Goal: Task Accomplishment & Management: Use online tool/utility

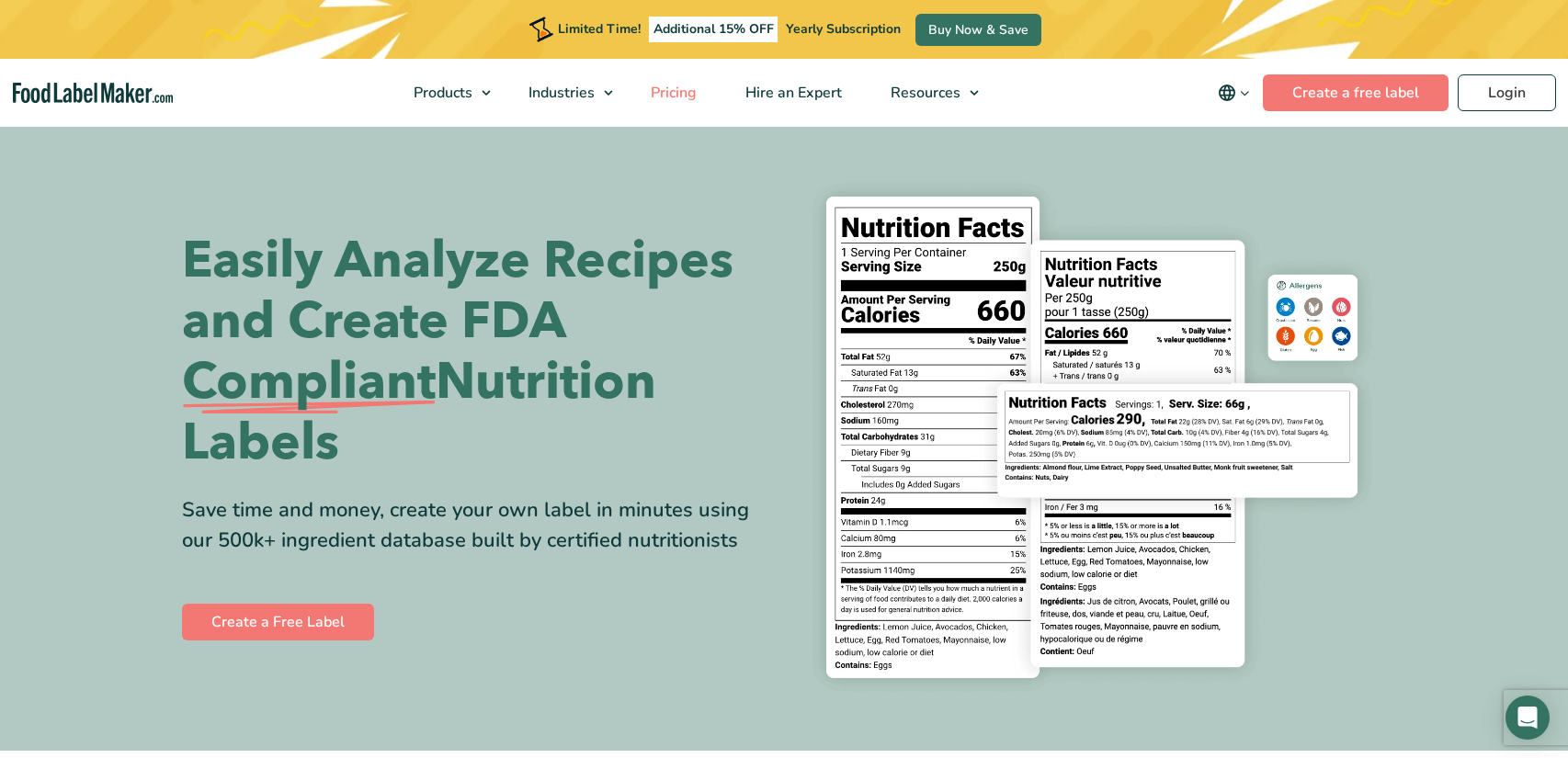
click at [667, 98] on span "Pricing" at bounding box center [671, 92] width 53 height 20
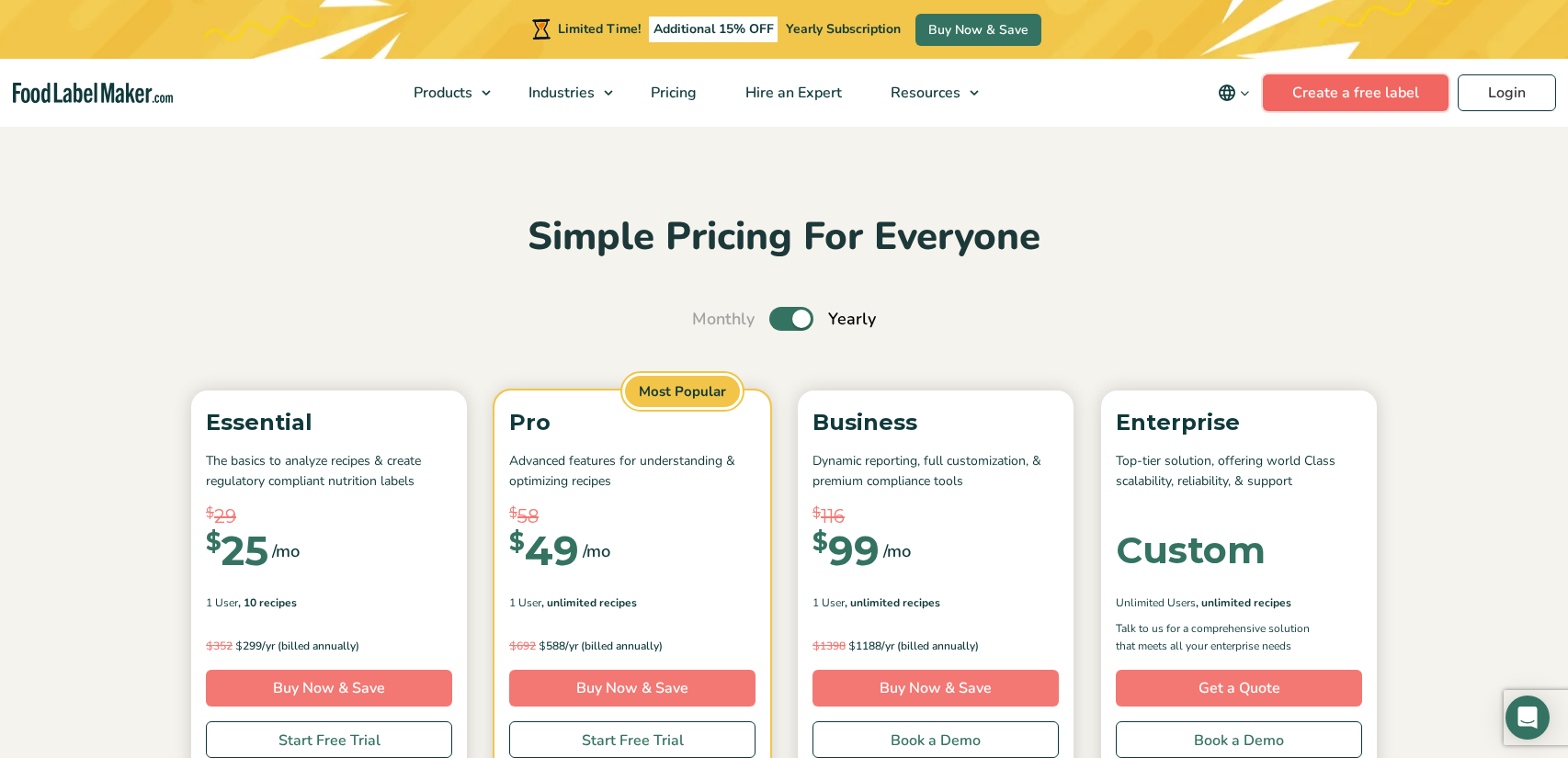
click at [1360, 91] on link "Create a free label" at bounding box center [1356, 93] width 186 height 37
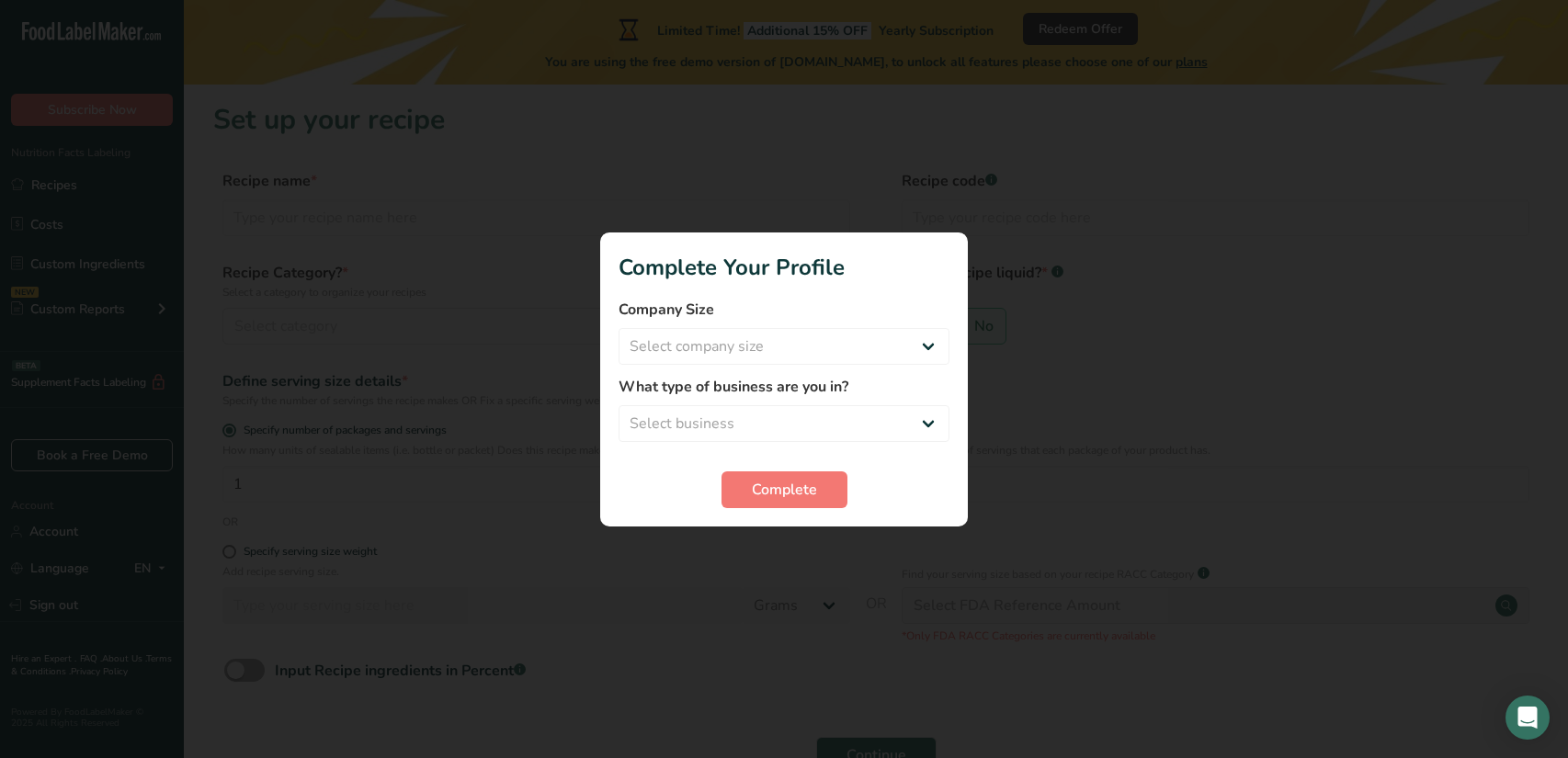
click at [1139, 105] on div at bounding box center [784, 379] width 1568 height 758
click at [759, 353] on select "Select company size Fewer than 10 Employees 10 to 50 Employees 51 to 500 Employ…" at bounding box center [784, 347] width 331 height 37
select select "1"
click at [619, 328] on select "Select company size Fewer than 10 Employees 10 to 50 Employees 51 to 500 Employ…" at bounding box center [784, 347] width 331 height 37
click at [759, 417] on select "Select business Packaged Food Manufacturer Restaurant & Cafe Bakery Meal Plans …" at bounding box center [784, 424] width 331 height 37
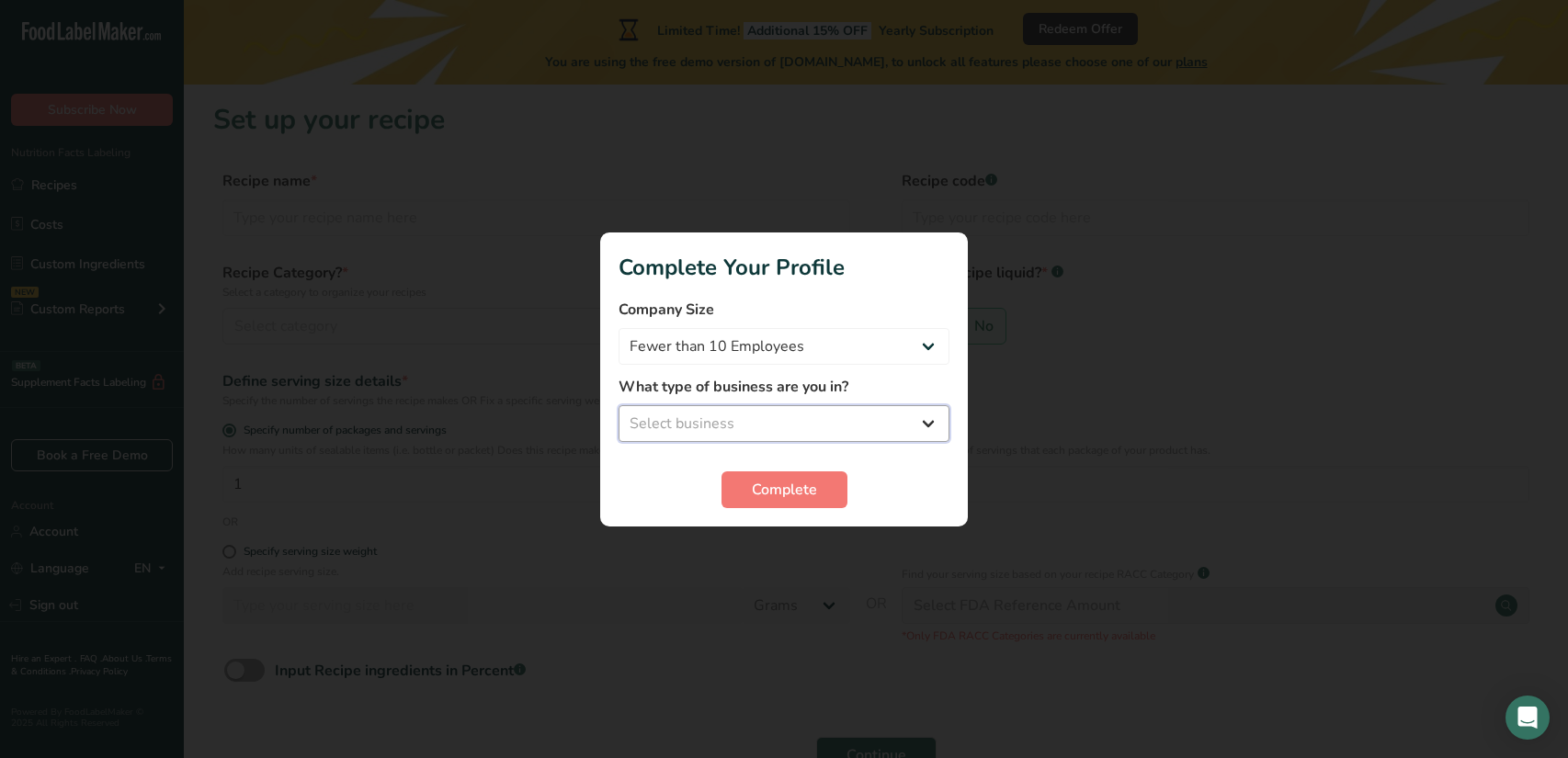
select select "8"
click at [619, 406] on select "Select business Packaged Food Manufacturer Restaurant & Cafe Bakery Meal Plans …" at bounding box center [784, 424] width 331 height 37
click at [767, 484] on span "Complete" at bounding box center [784, 489] width 65 height 22
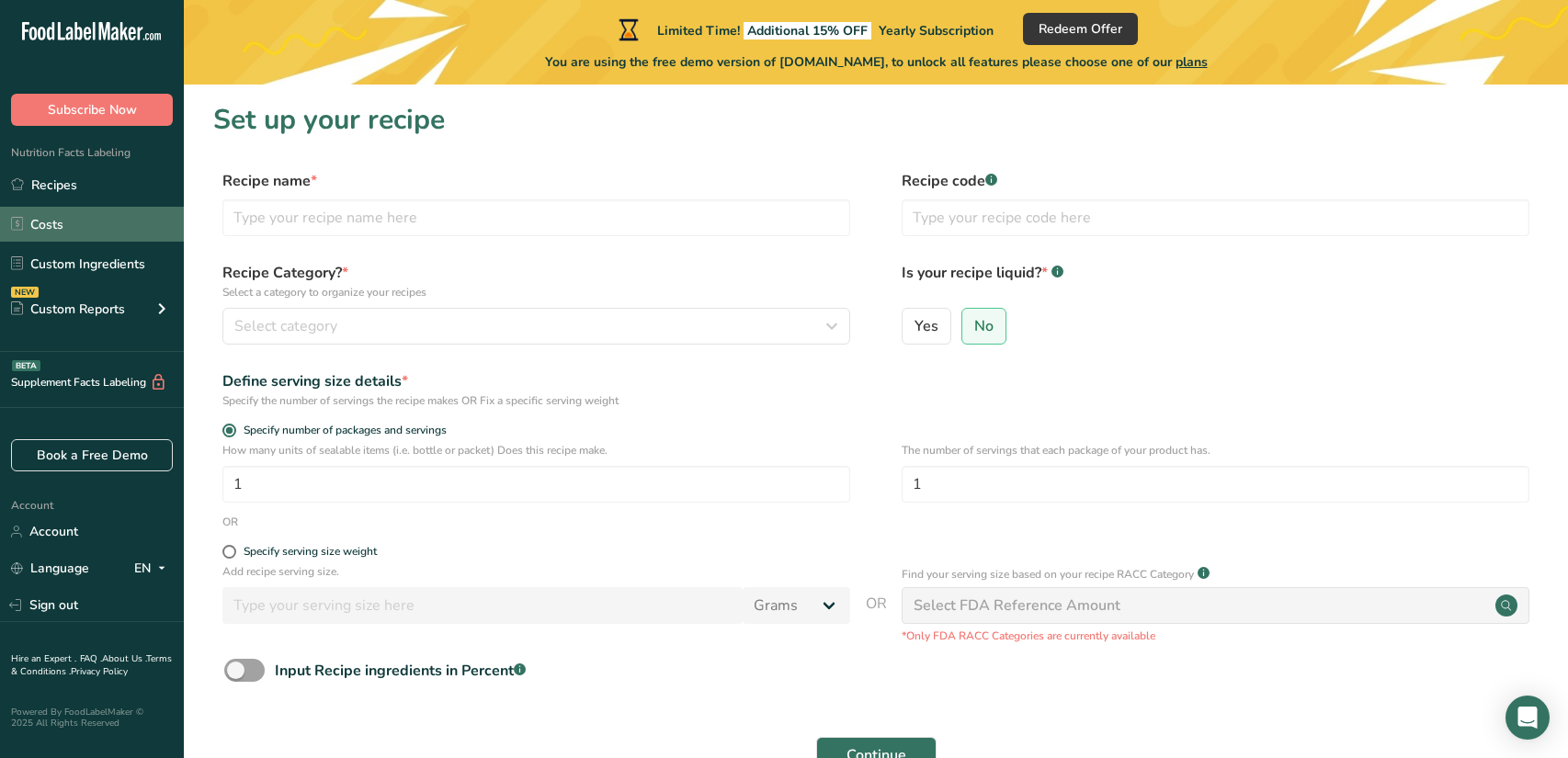
click at [168, 230] on link "Costs" at bounding box center [92, 225] width 184 height 35
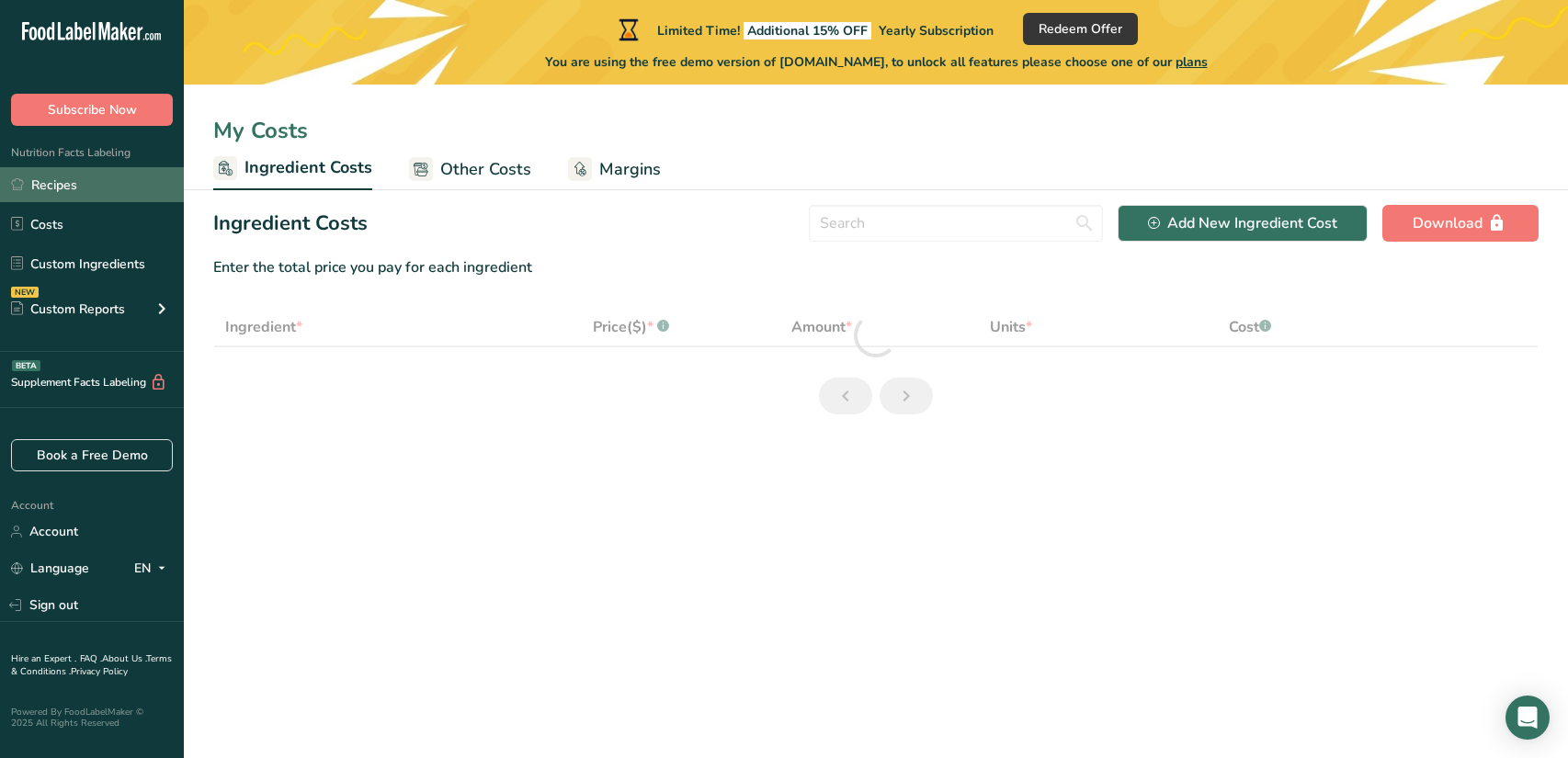
select select "1"
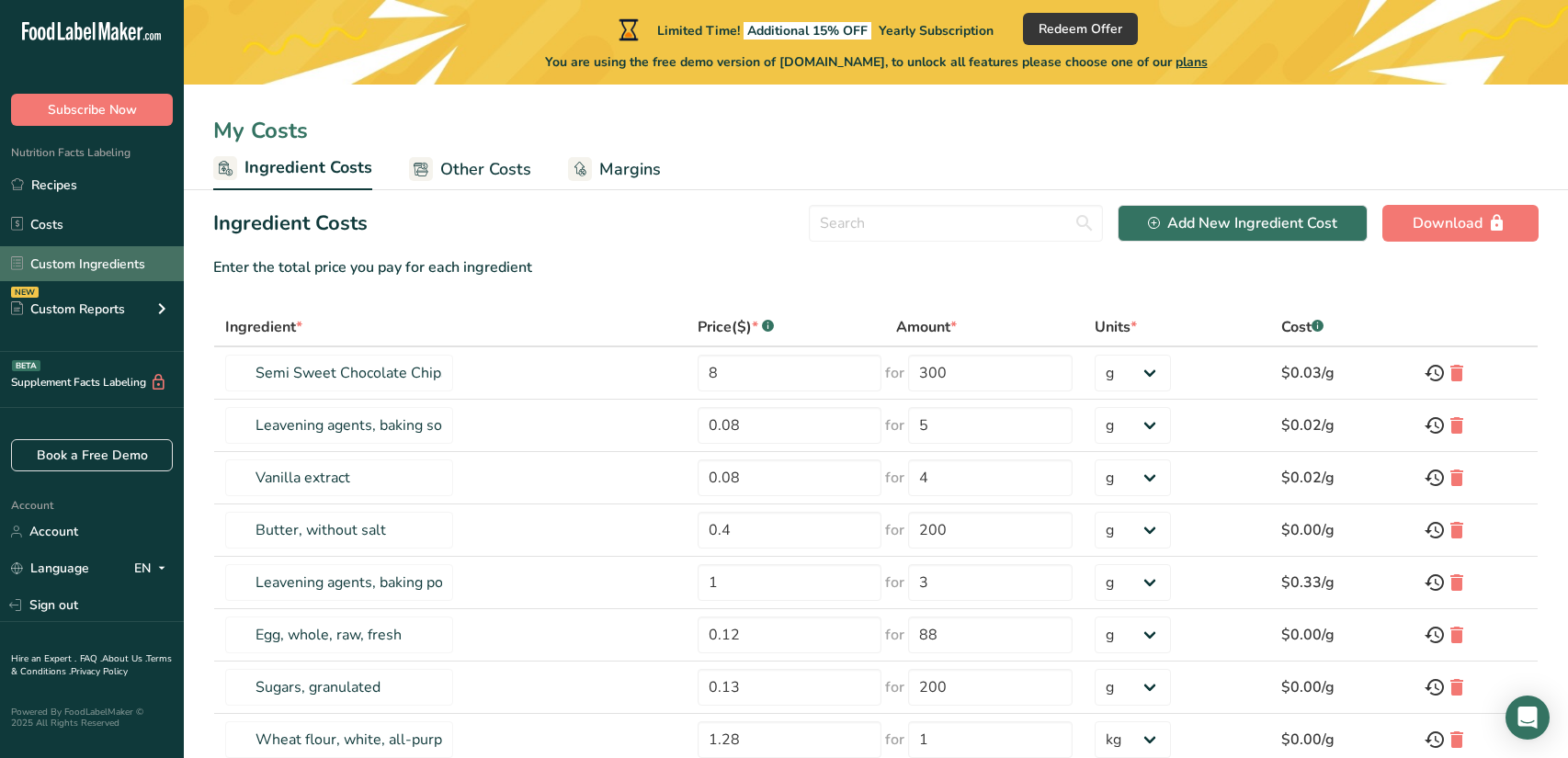
click at [95, 269] on link "Custom Ingredients" at bounding box center [92, 263] width 184 height 35
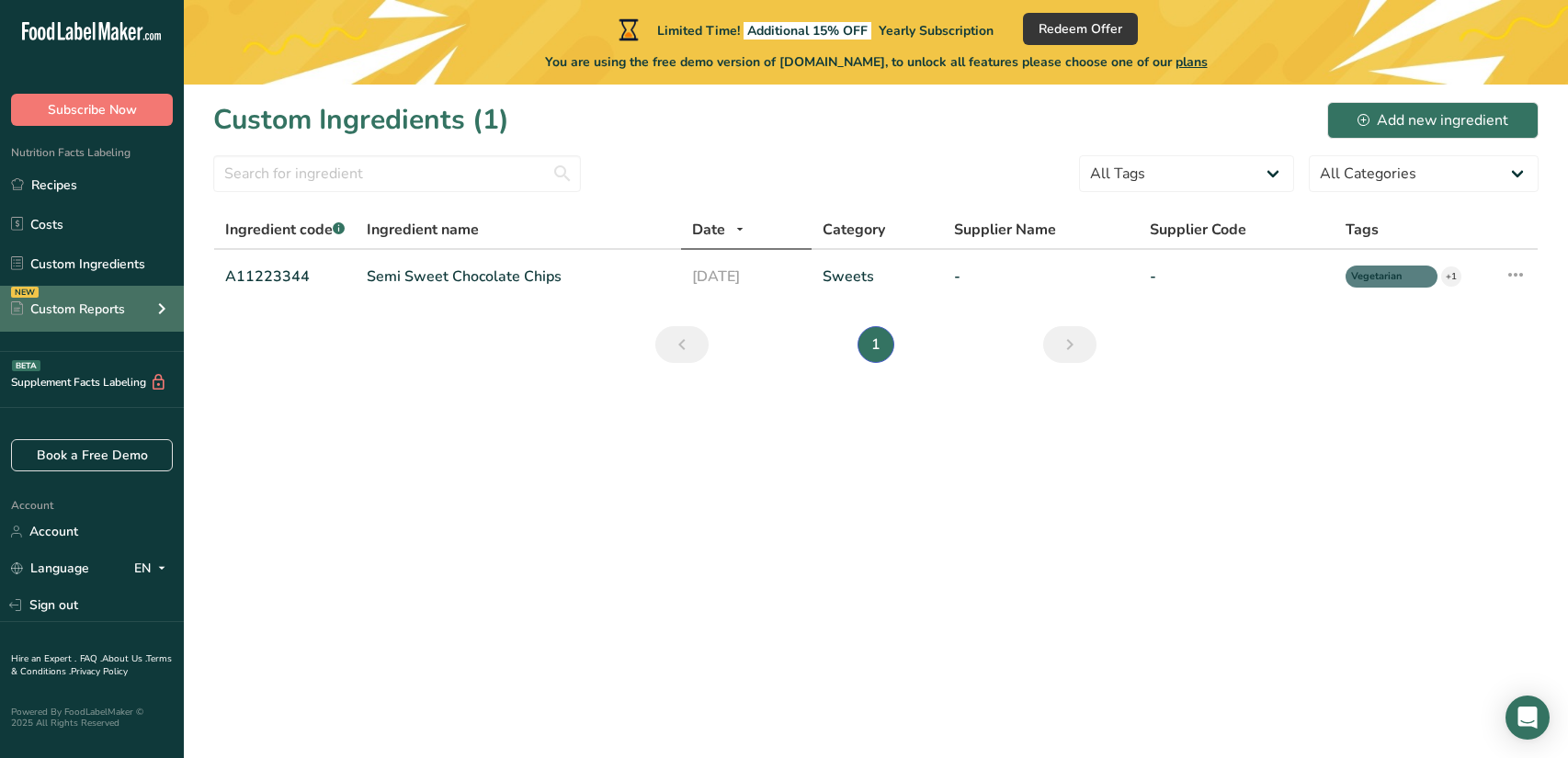
click at [88, 325] on div "NEW Custom Reports" at bounding box center [92, 308] width 184 height 45
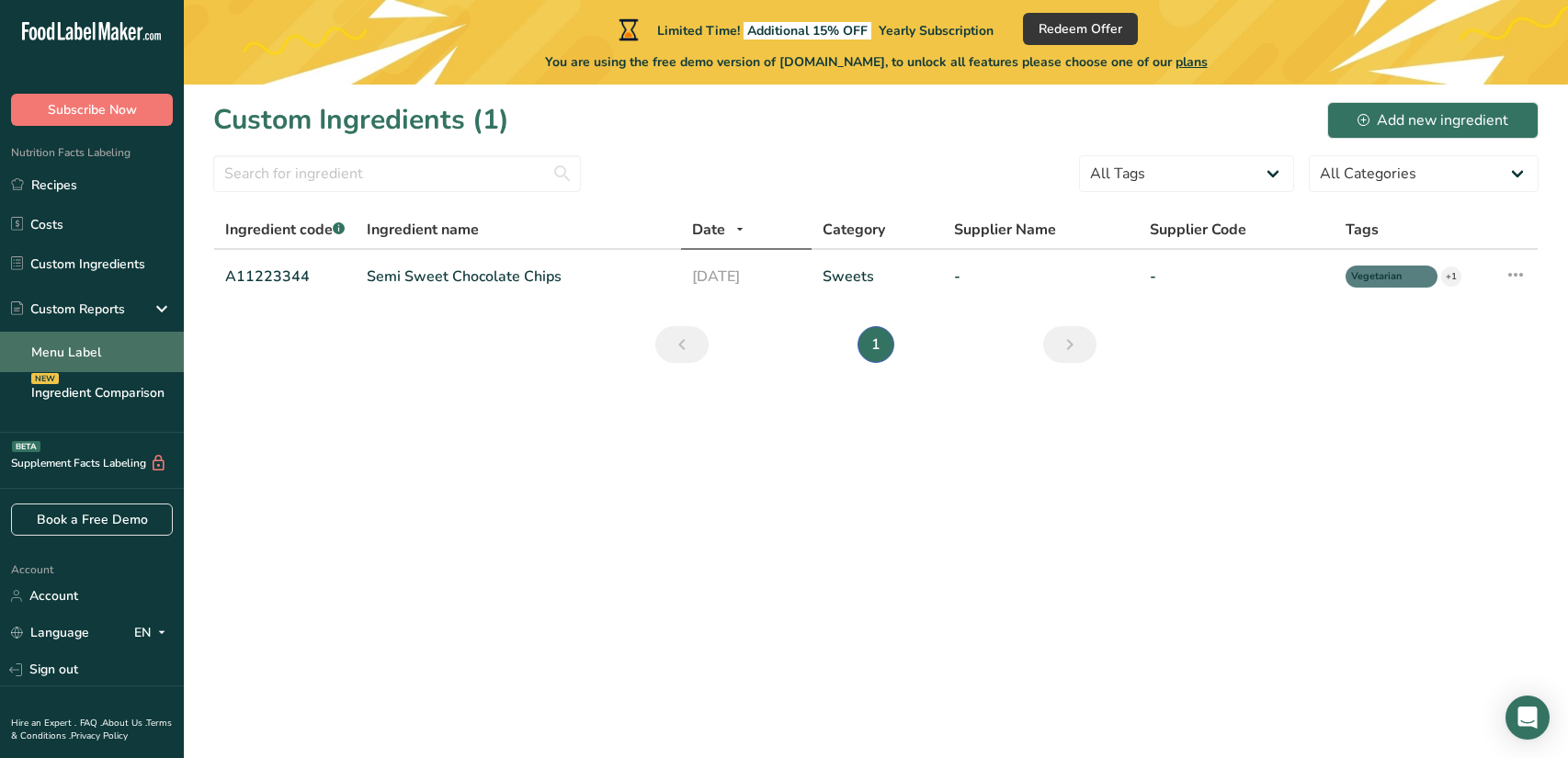
click at [83, 351] on link "Menu Label" at bounding box center [92, 352] width 184 height 41
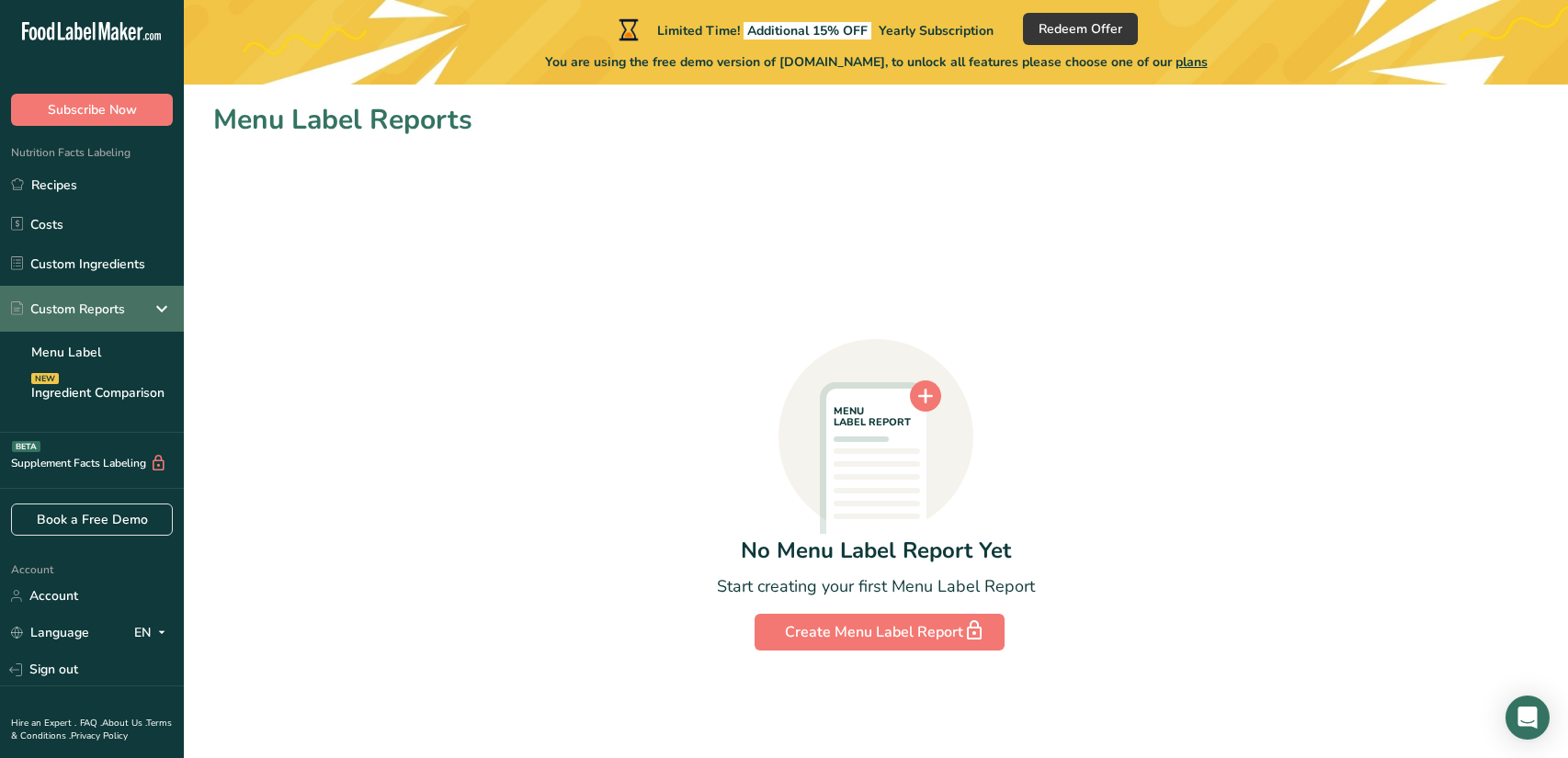
click at [82, 319] on div "Custom Reports" at bounding box center [92, 308] width 184 height 45
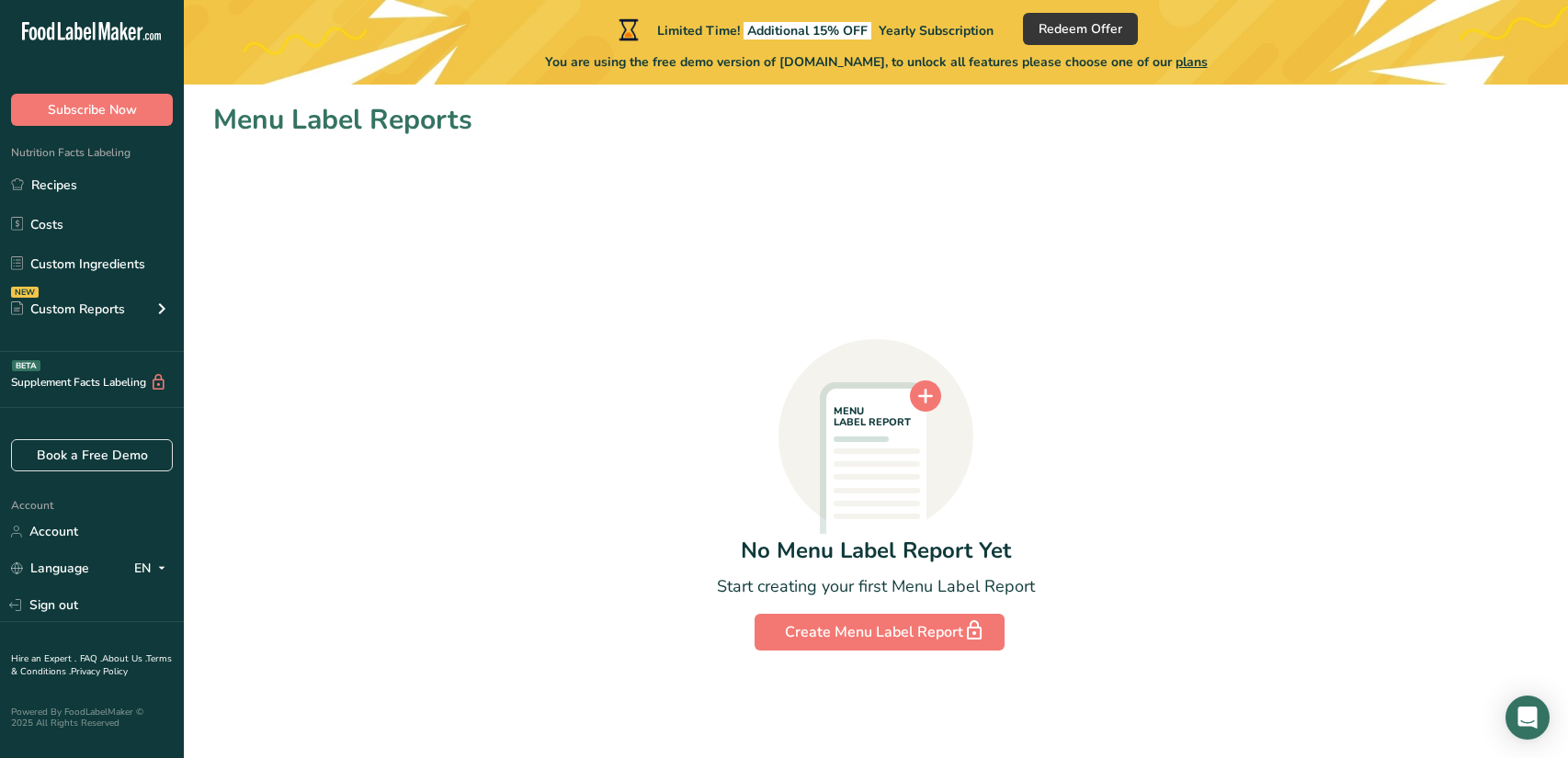
click at [97, 153] on span "Nutrition Facts Labeling" at bounding box center [65, 152] width 131 height 15
click at [74, 268] on link "Custom Ingredients" at bounding box center [92, 263] width 184 height 35
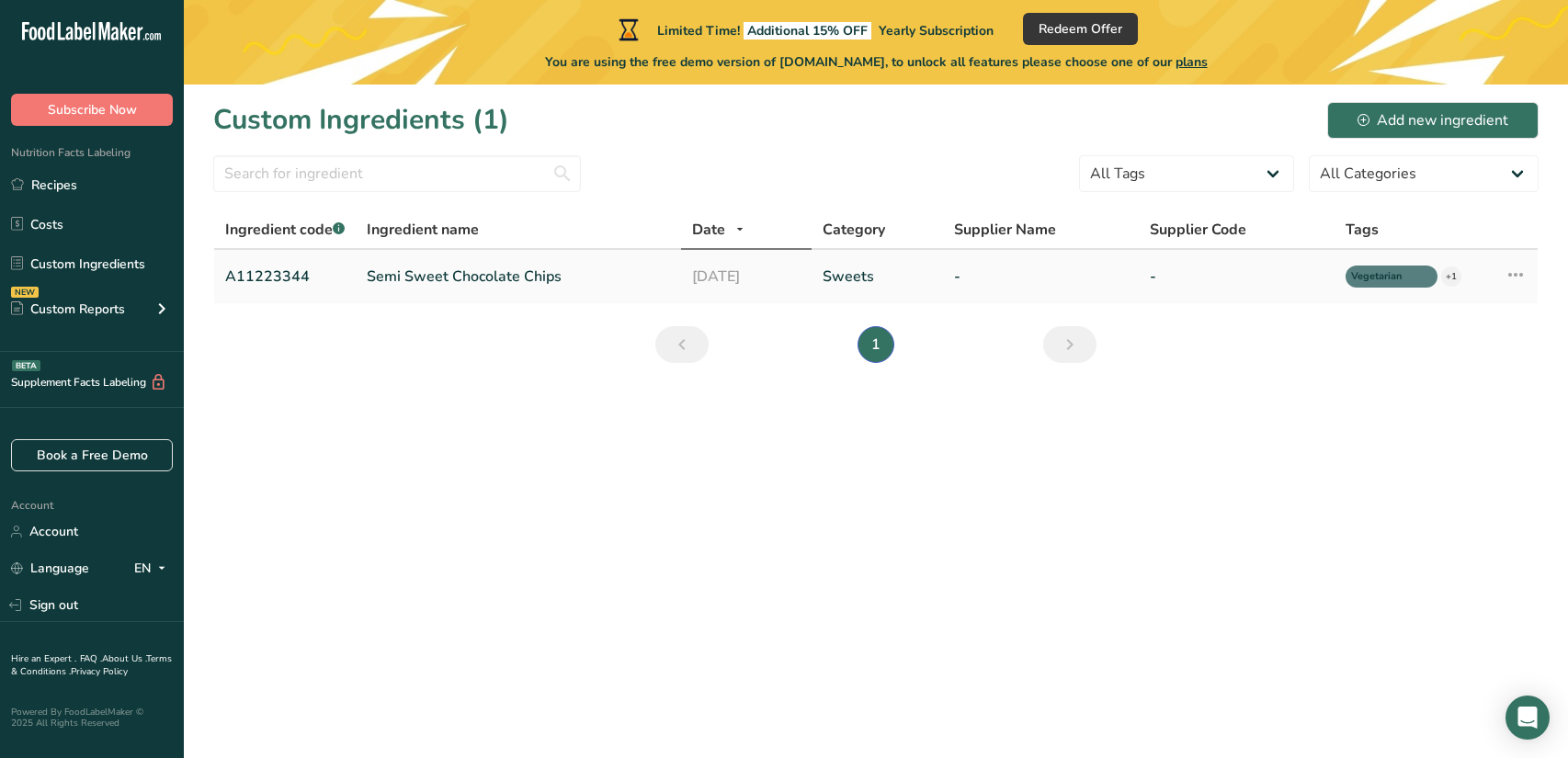
click at [1522, 278] on icon at bounding box center [1516, 275] width 22 height 33
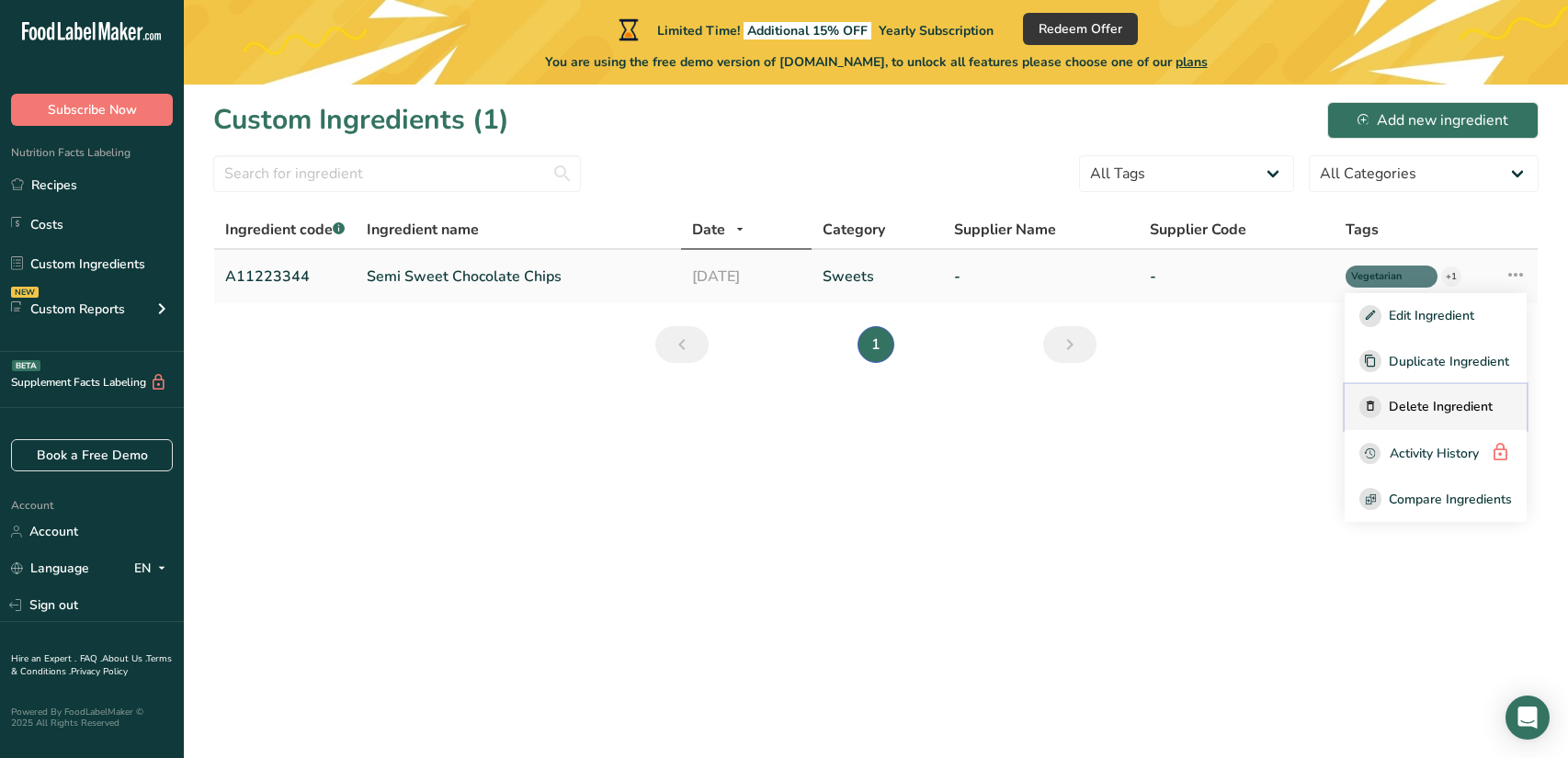
click at [1432, 407] on span "Delete Ingredient" at bounding box center [1440, 407] width 104 height 19
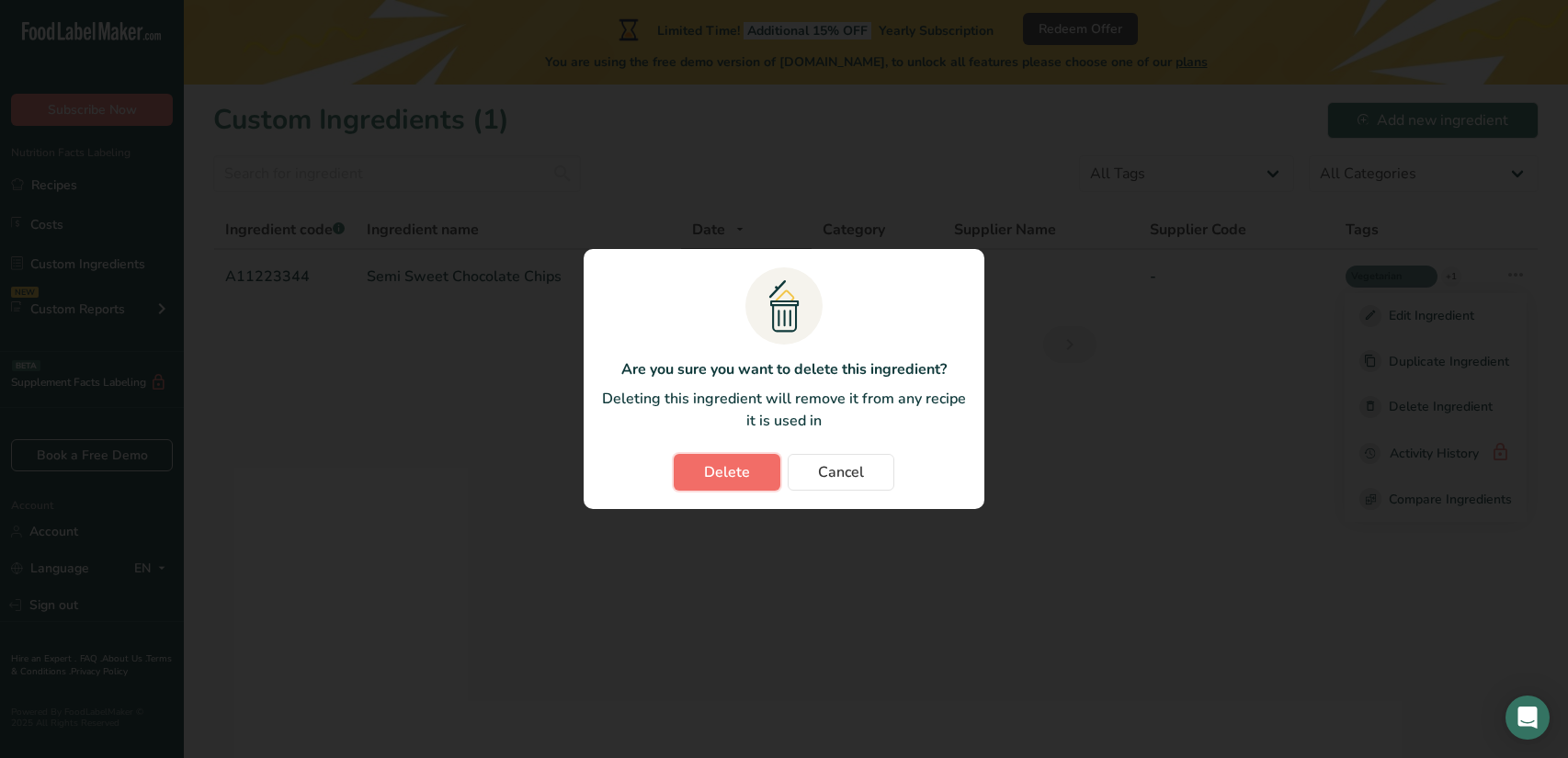
click at [741, 471] on span "Delete" at bounding box center [726, 471] width 46 height 22
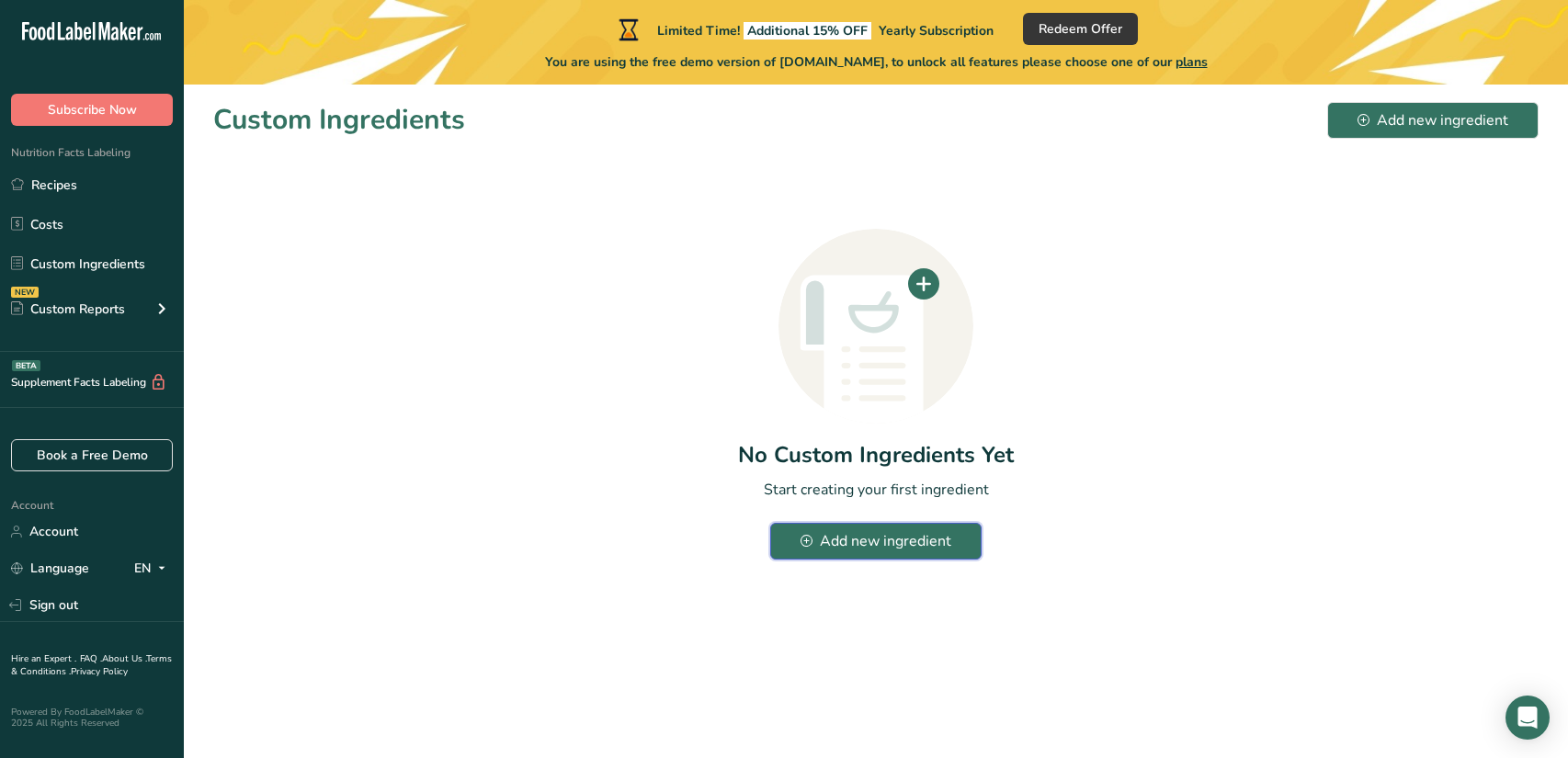
click at [820, 541] on div "Add new ingredient" at bounding box center [876, 541] width 151 height 22
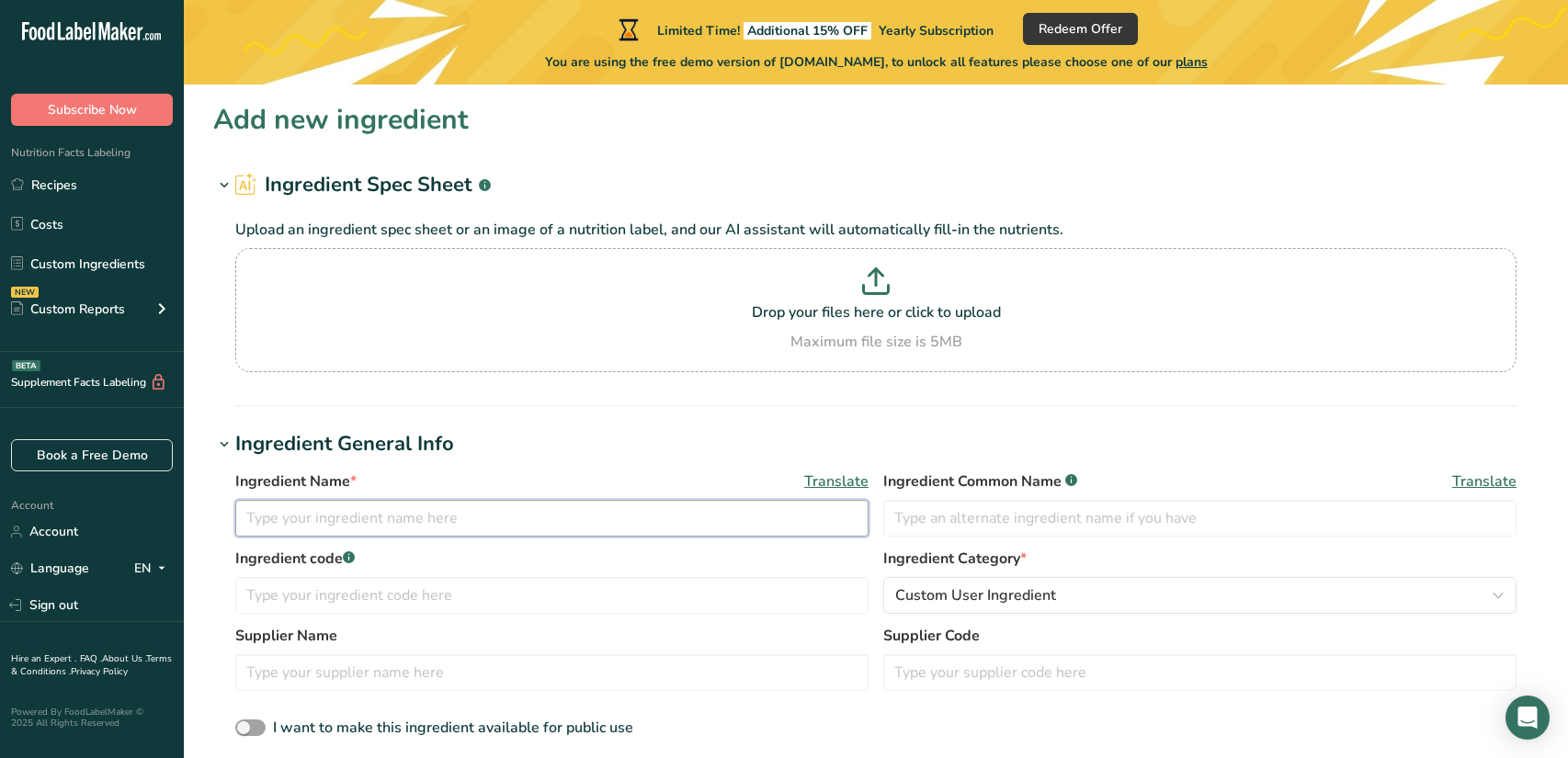
click at [712, 516] on input "text" at bounding box center [552, 518] width 633 height 37
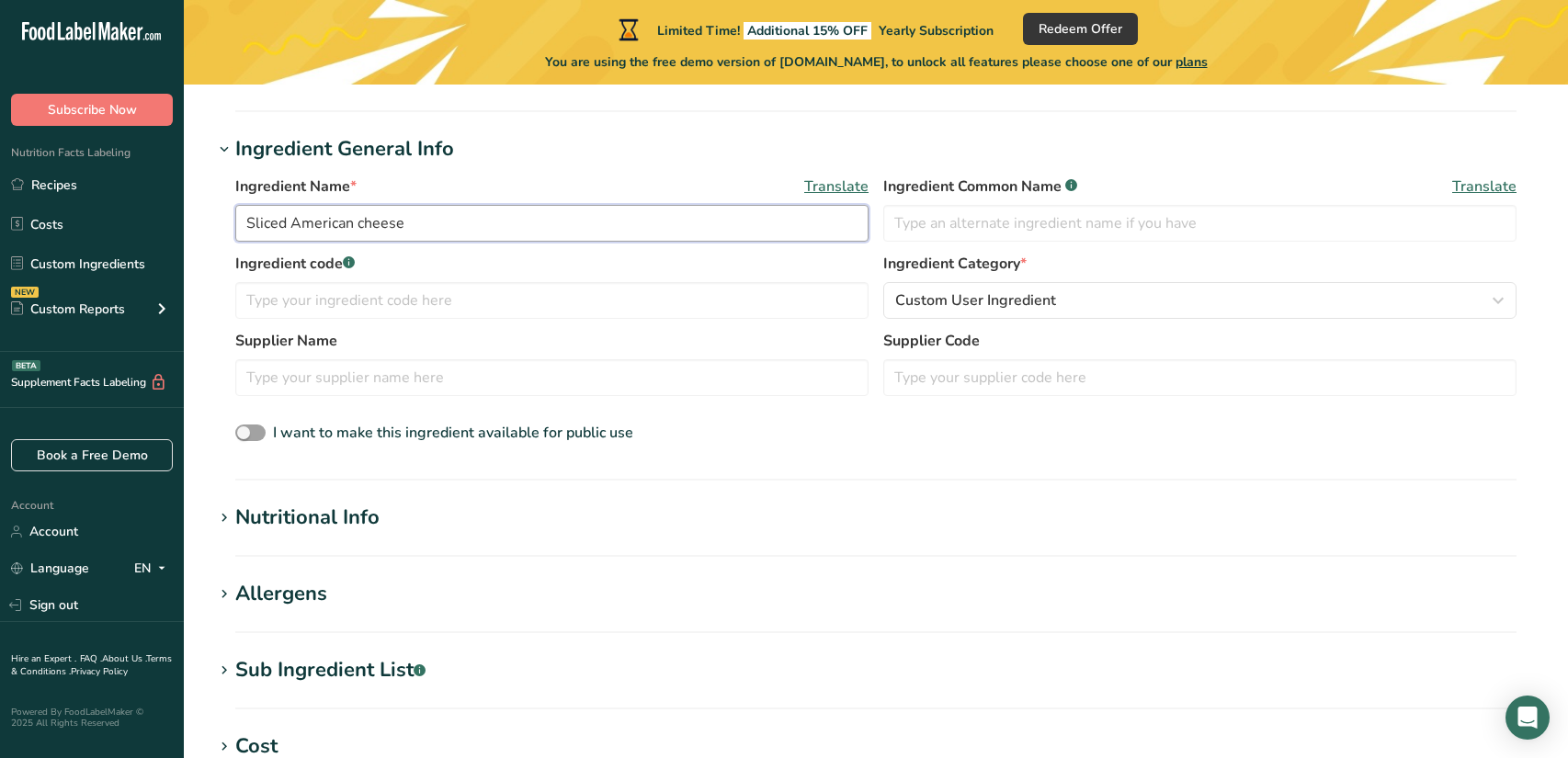
scroll to position [775, 0]
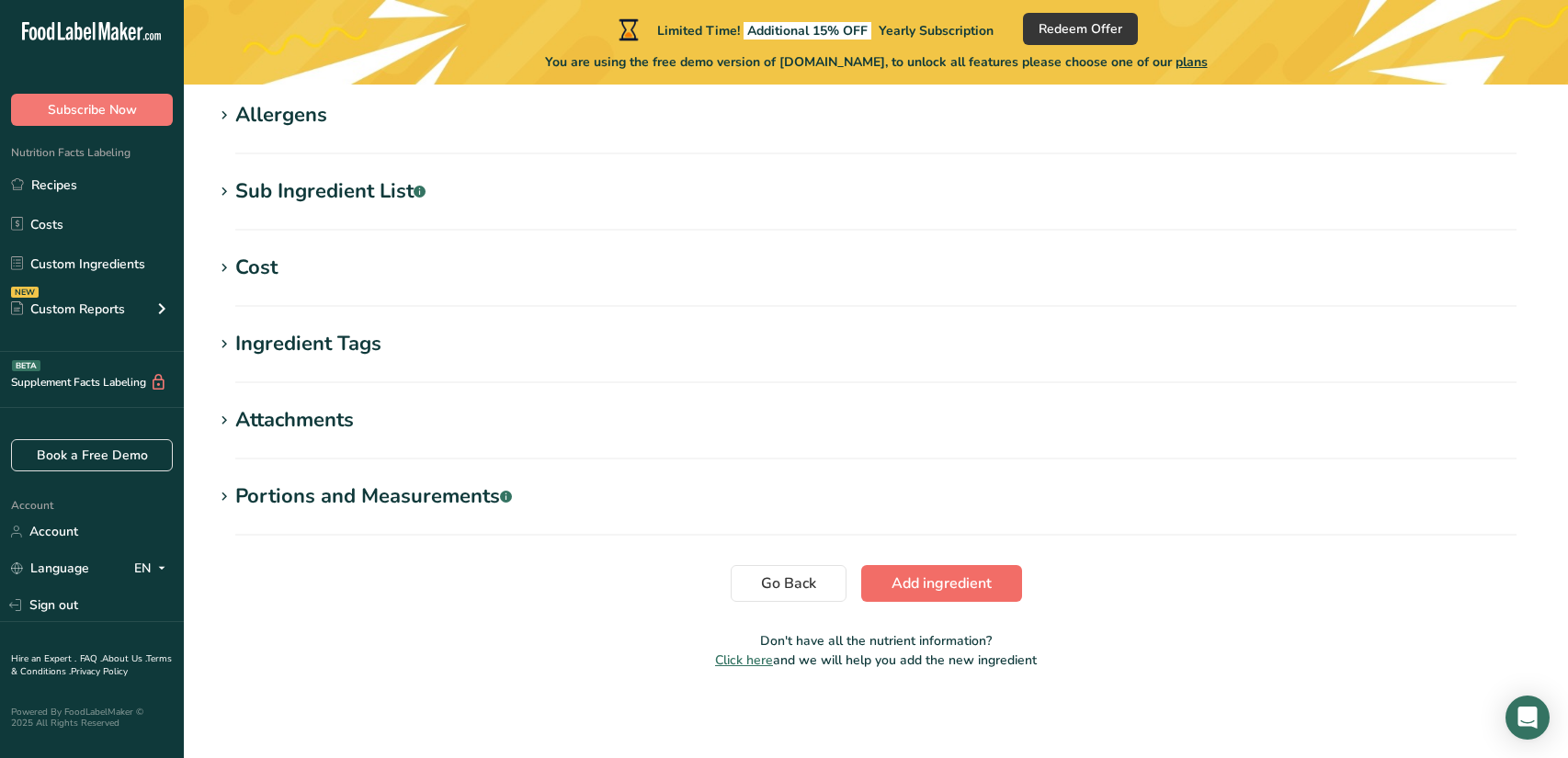
type input "Sliced American cheese"
click at [927, 599] on button "Add ingredient" at bounding box center [941, 584] width 161 height 37
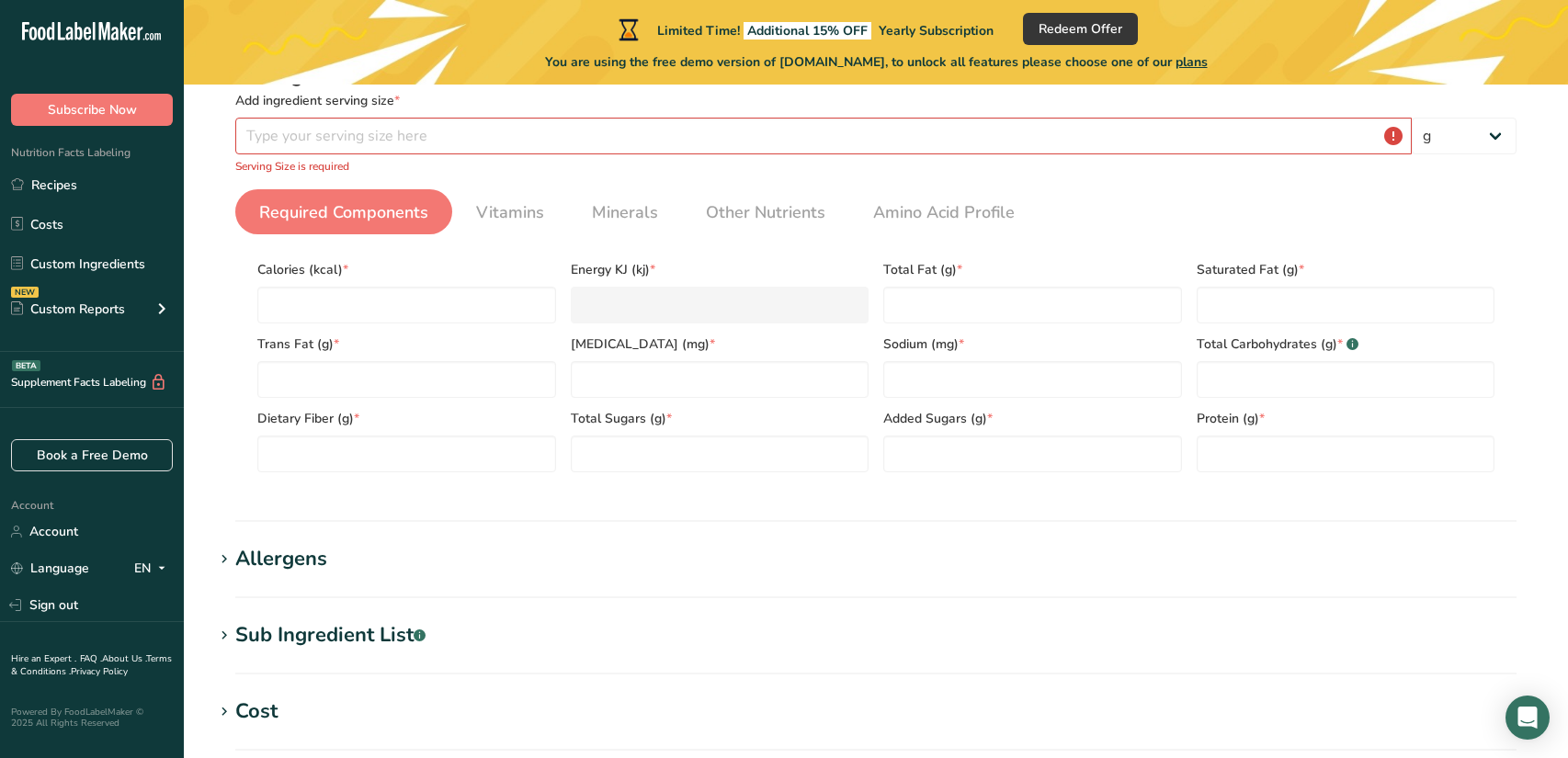
scroll to position [299, 0]
click at [389, 133] on input "number" at bounding box center [823, 136] width 1177 height 37
type input "1"
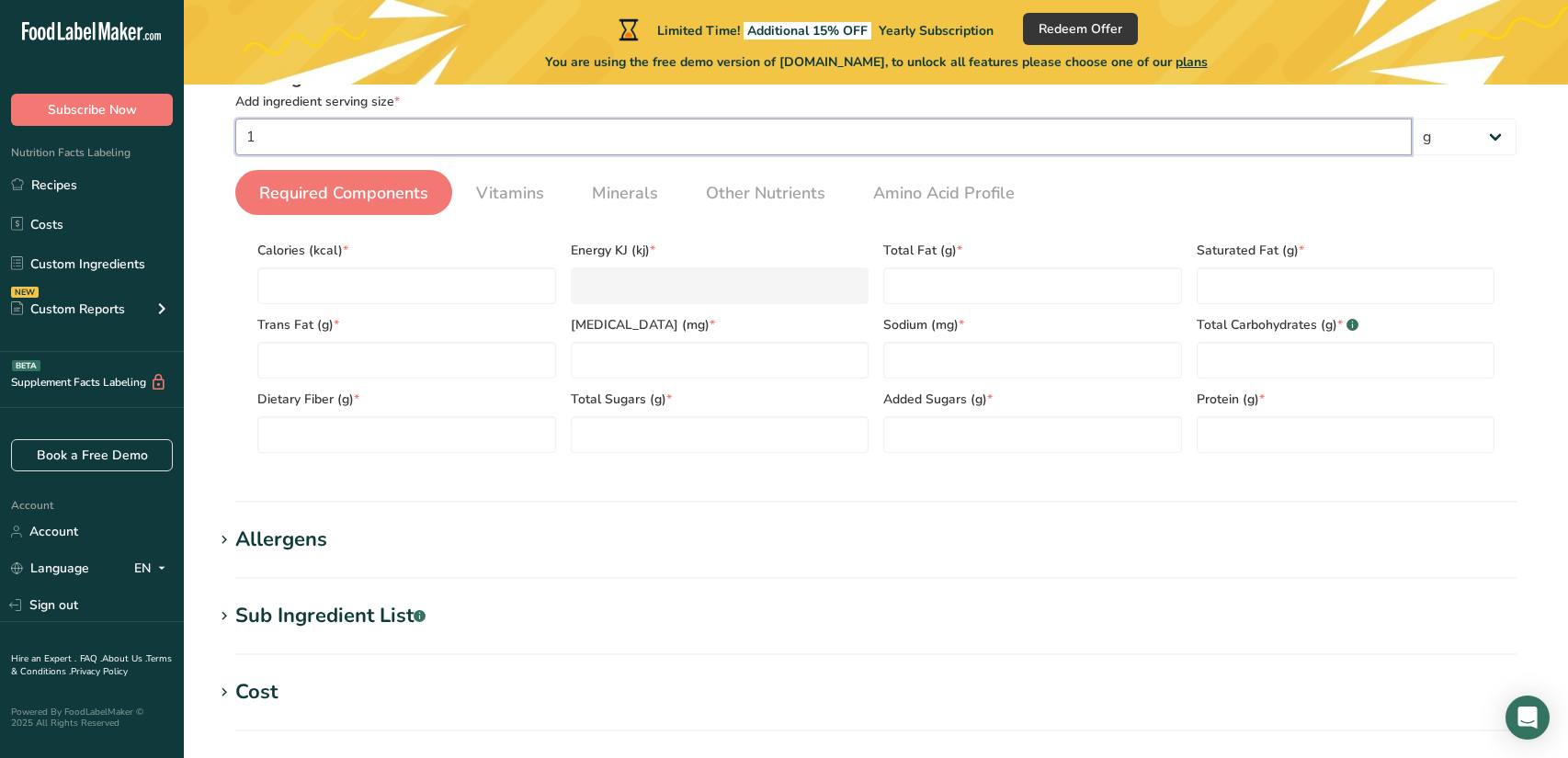
type input "1"
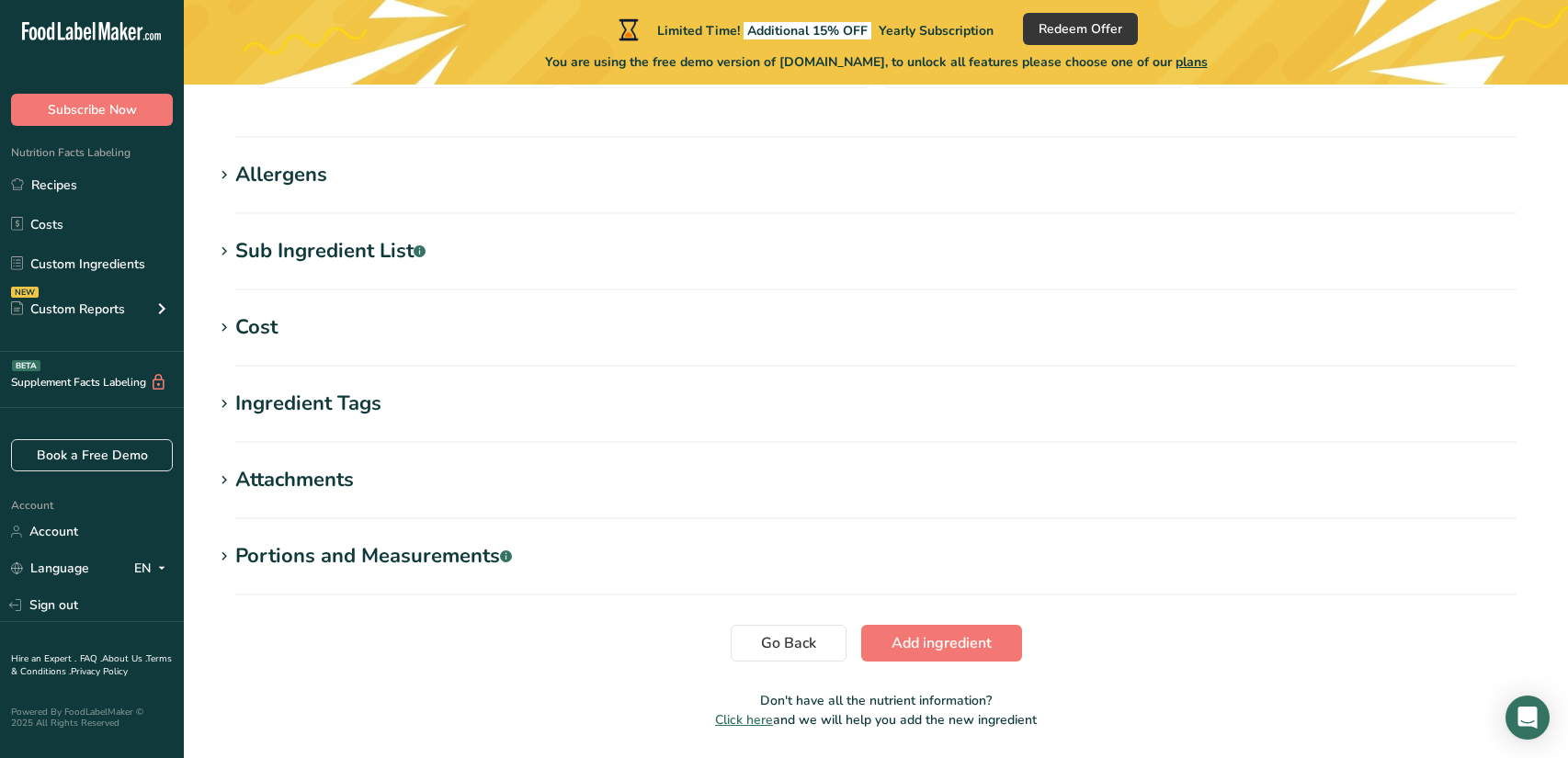
scroll to position [724, 0]
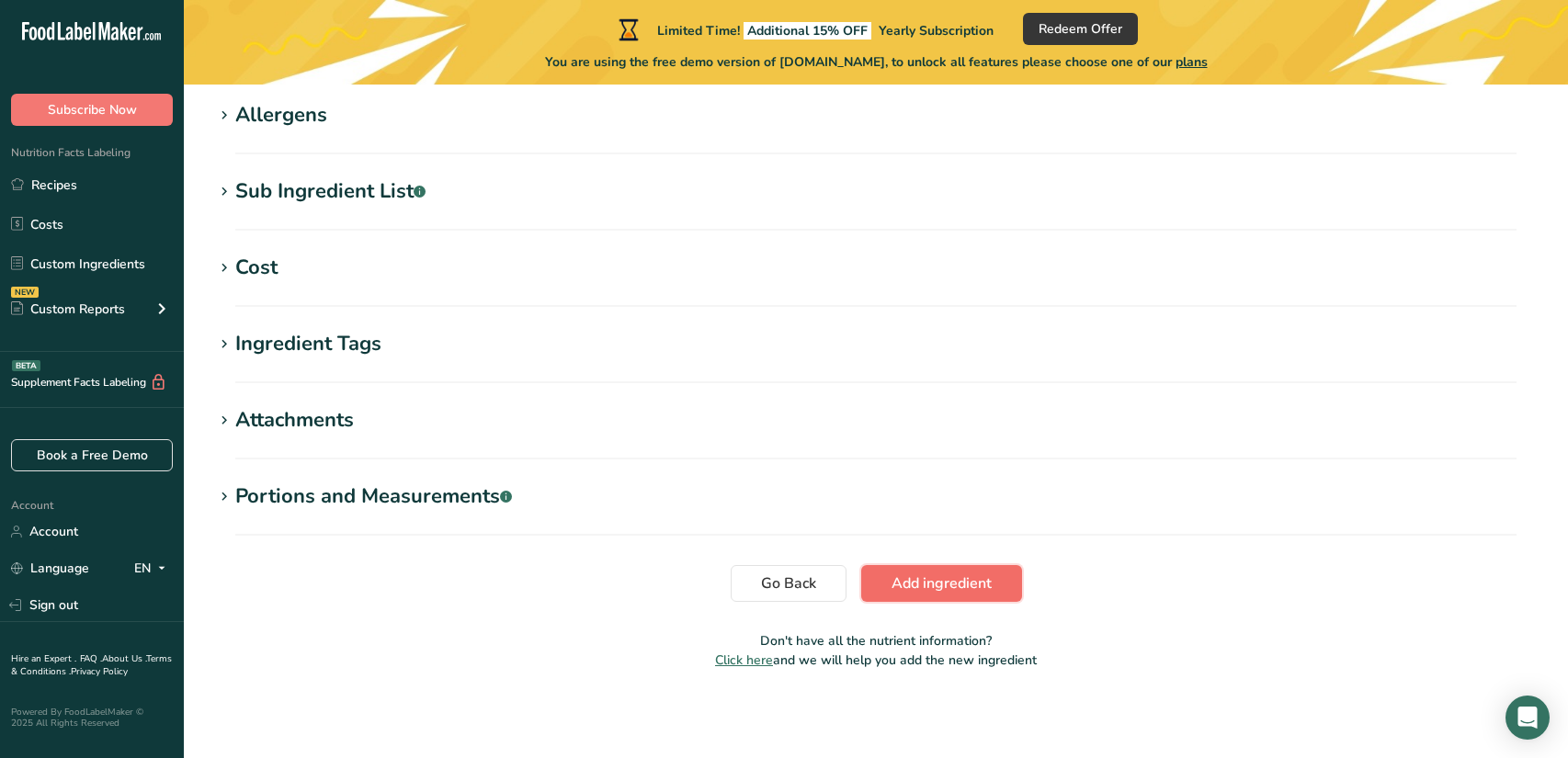
click at [964, 589] on span "Add ingredient" at bounding box center [941, 583] width 100 height 22
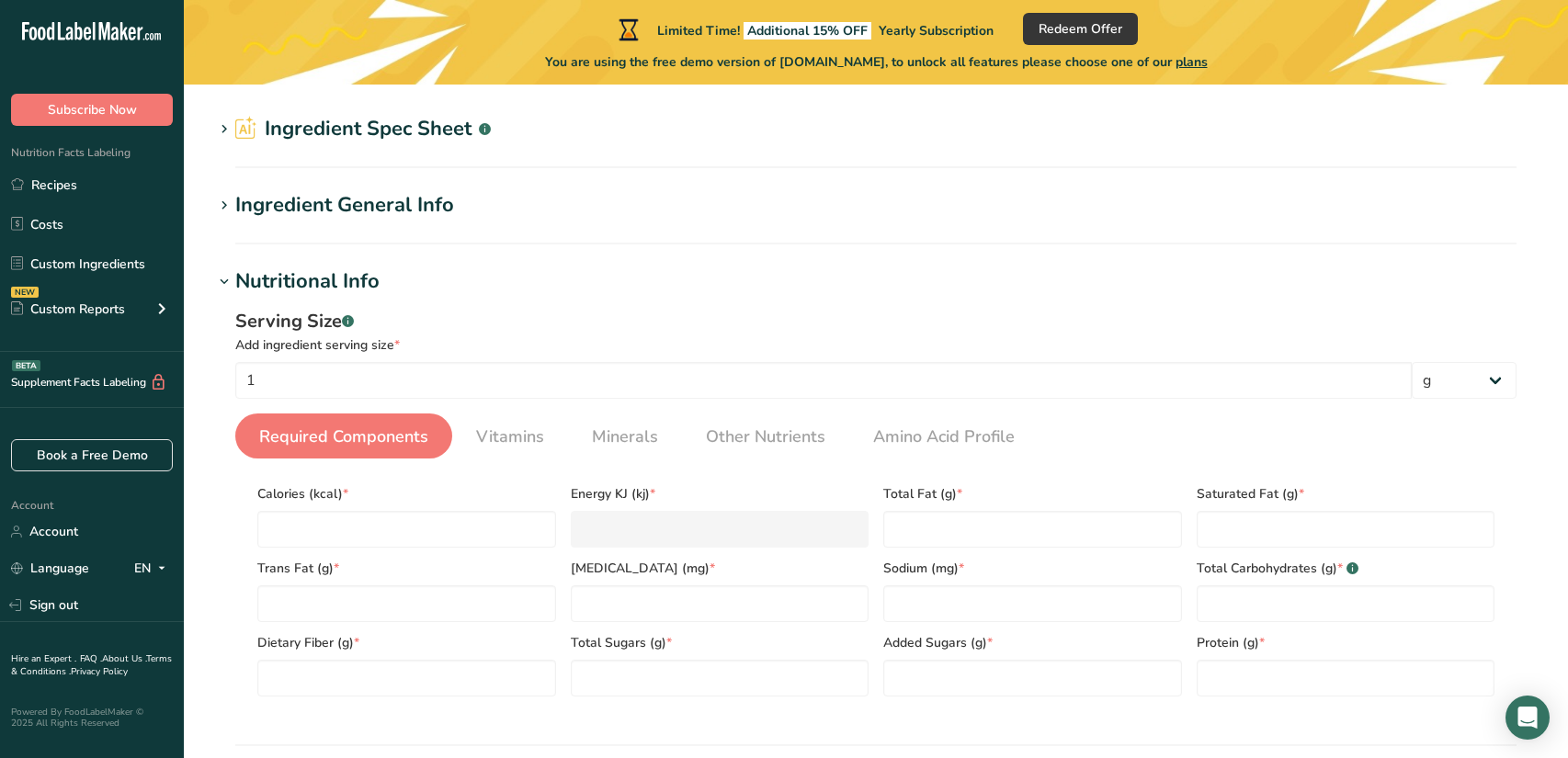
scroll to position [0, 0]
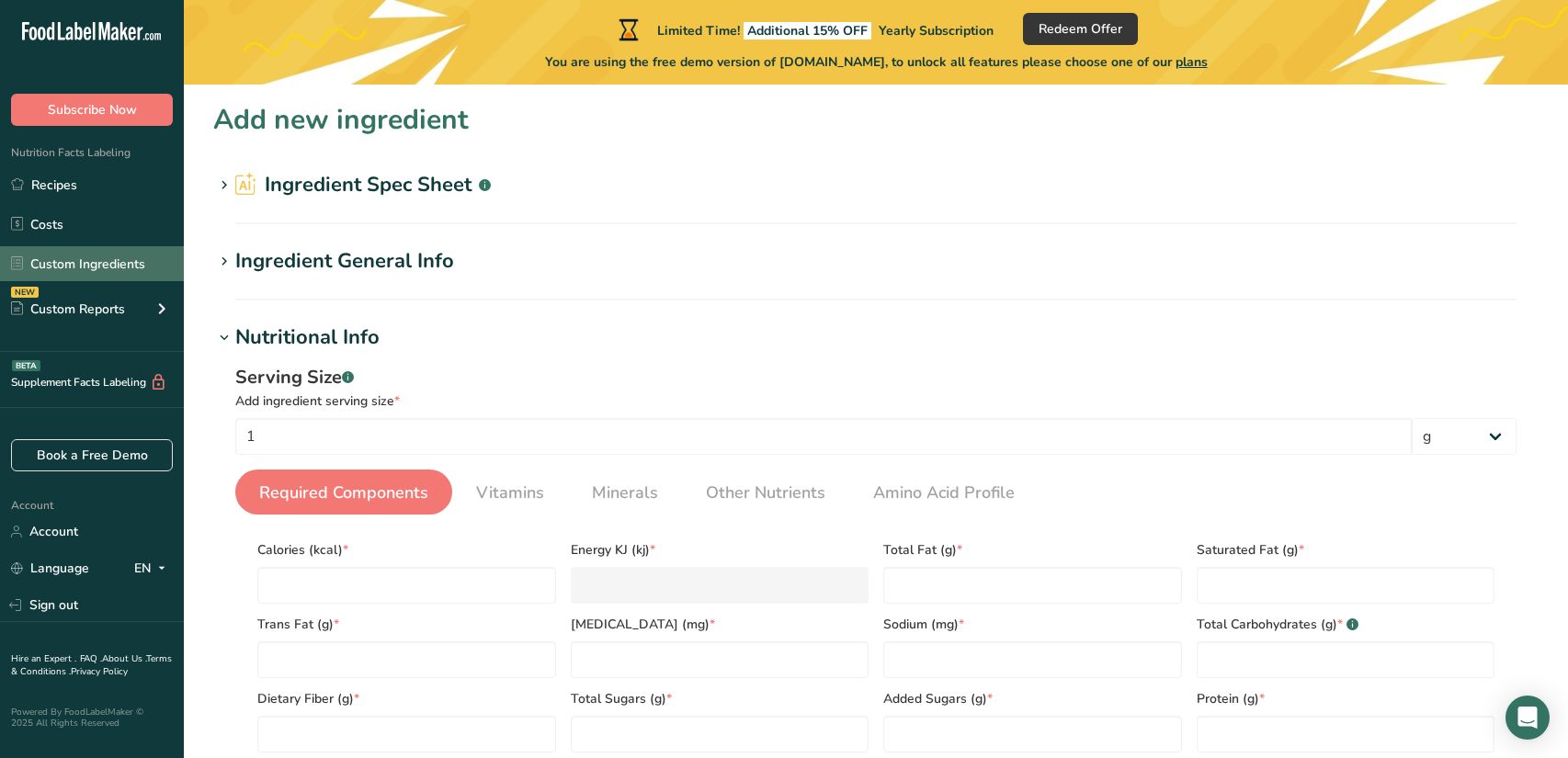
click at [109, 265] on link "Custom Ingredients" at bounding box center [92, 263] width 184 height 35
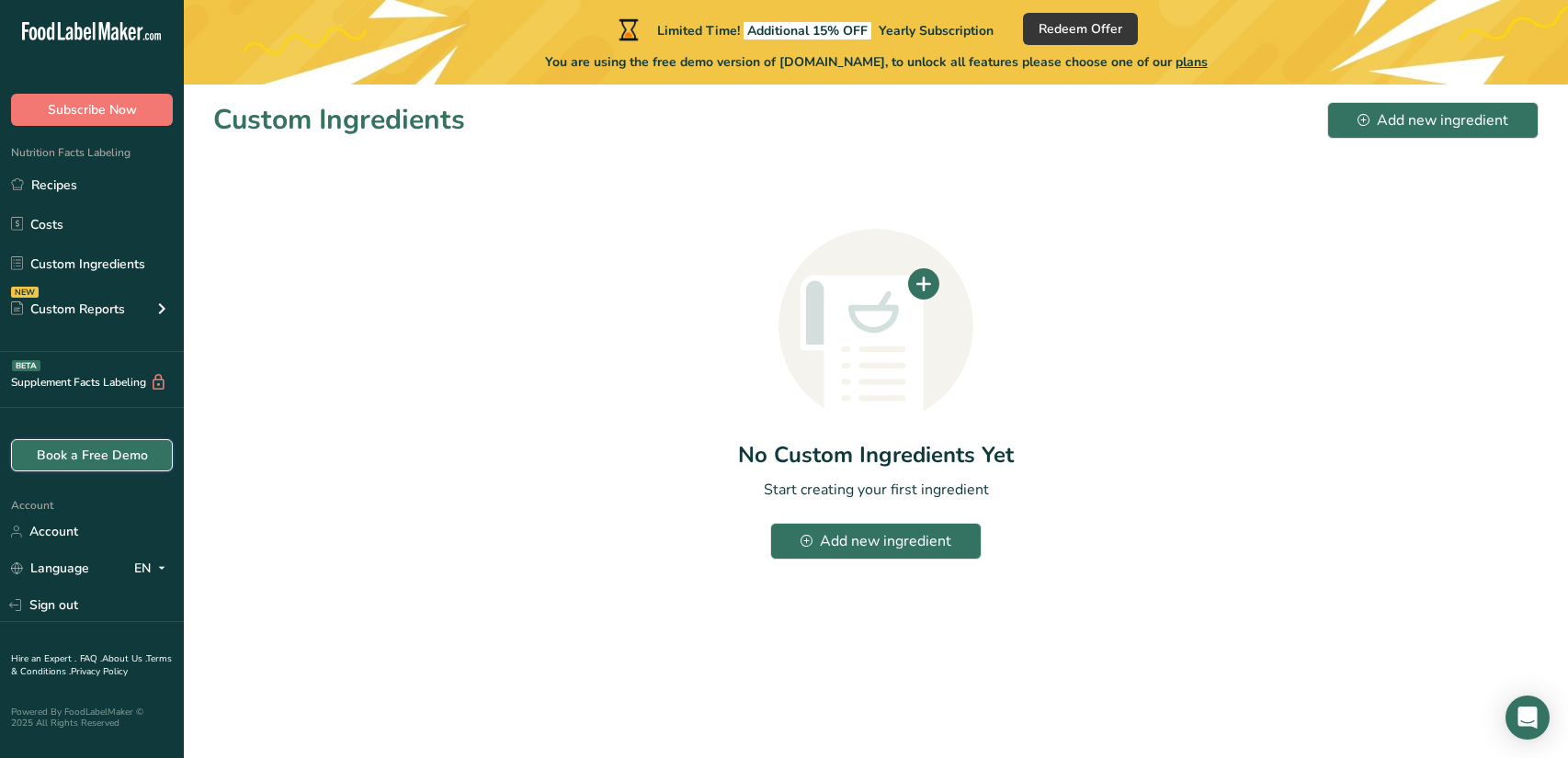
click at [132, 444] on link "Book a Free Demo" at bounding box center [91, 455] width 162 height 32
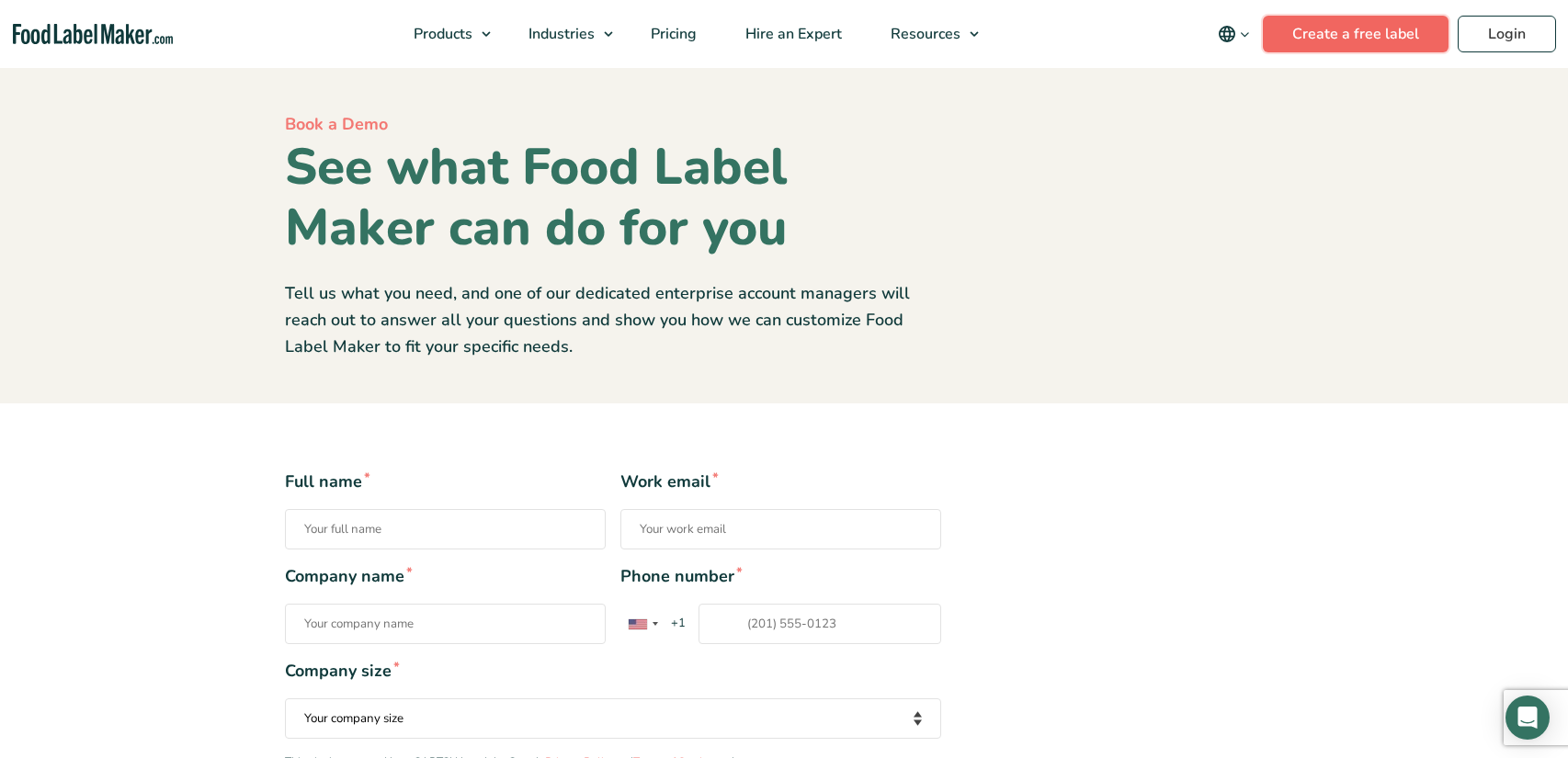
click at [1357, 38] on link "Create a free label" at bounding box center [1356, 34] width 186 height 37
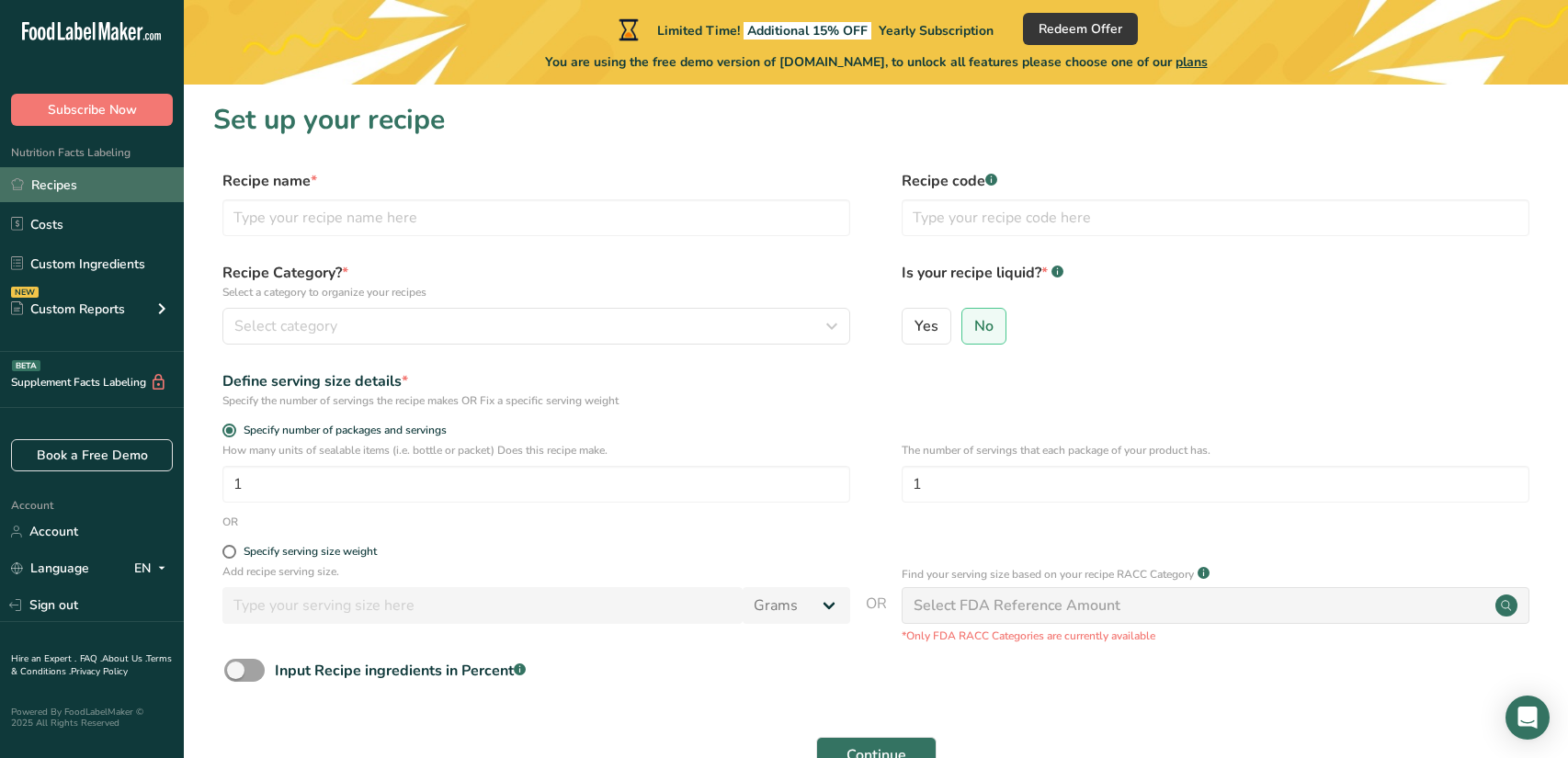
click at [84, 195] on link "Recipes" at bounding box center [92, 185] width 184 height 35
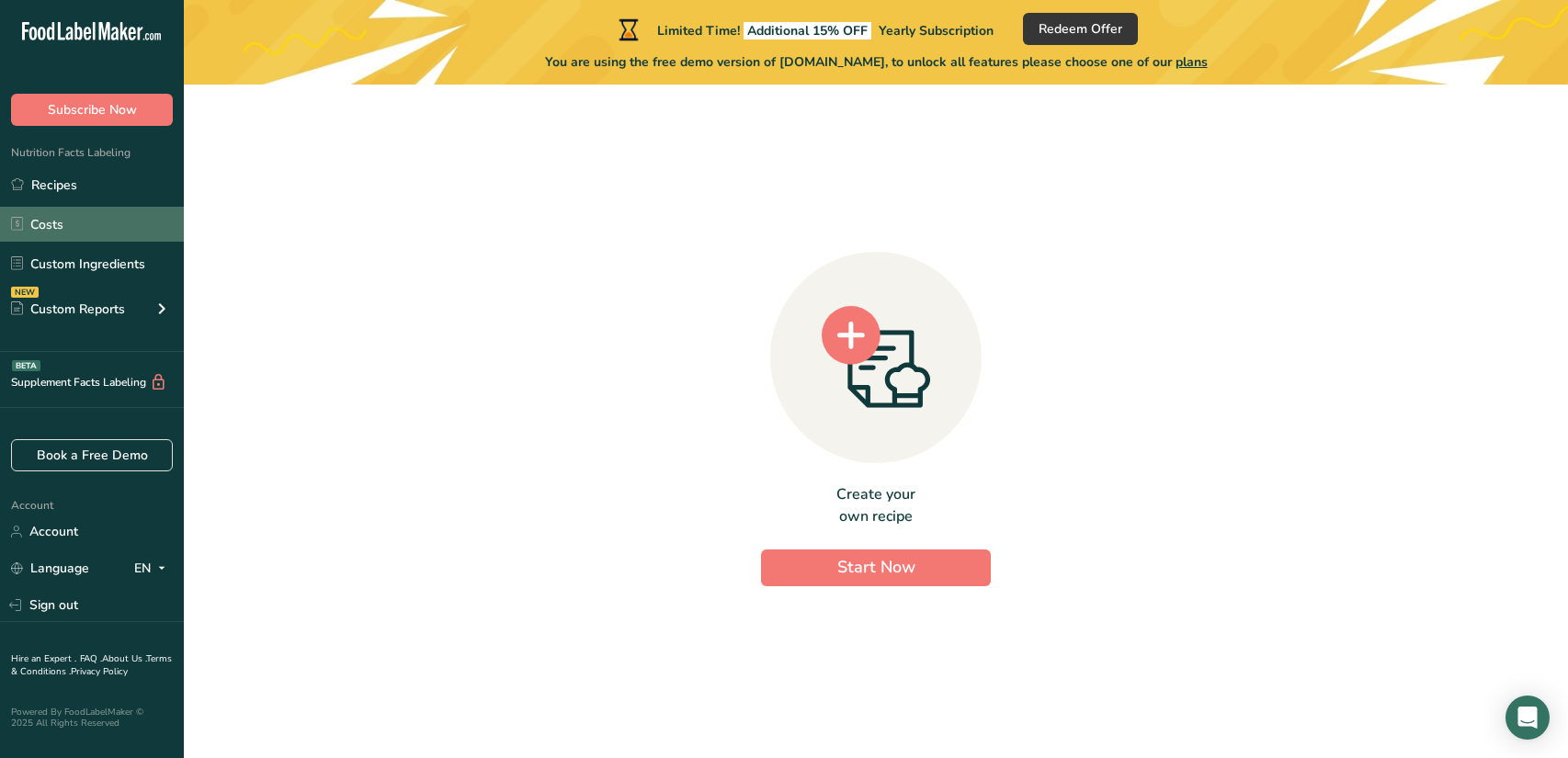
click at [45, 227] on link "Costs" at bounding box center [92, 225] width 184 height 35
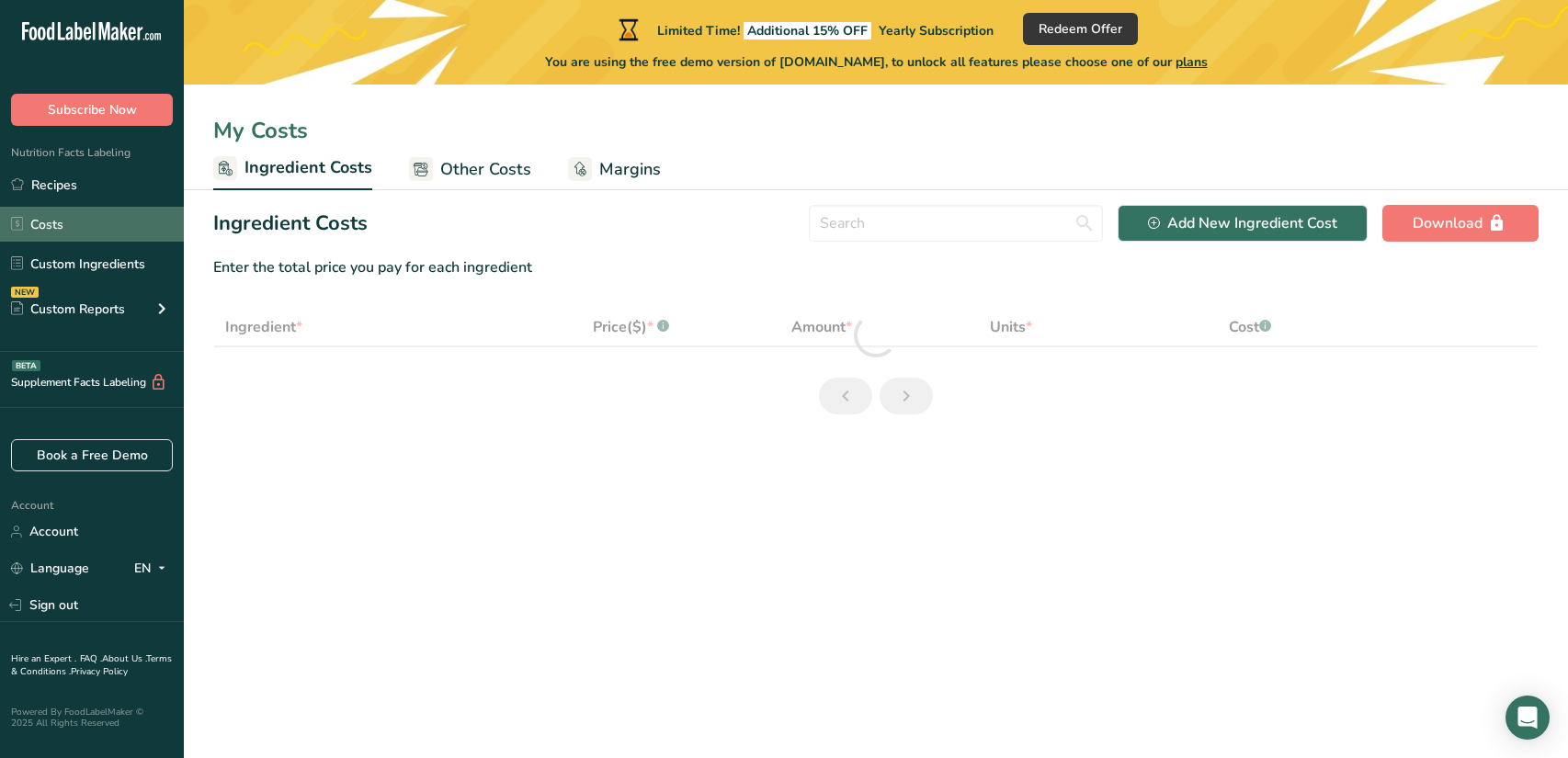
select select "1"
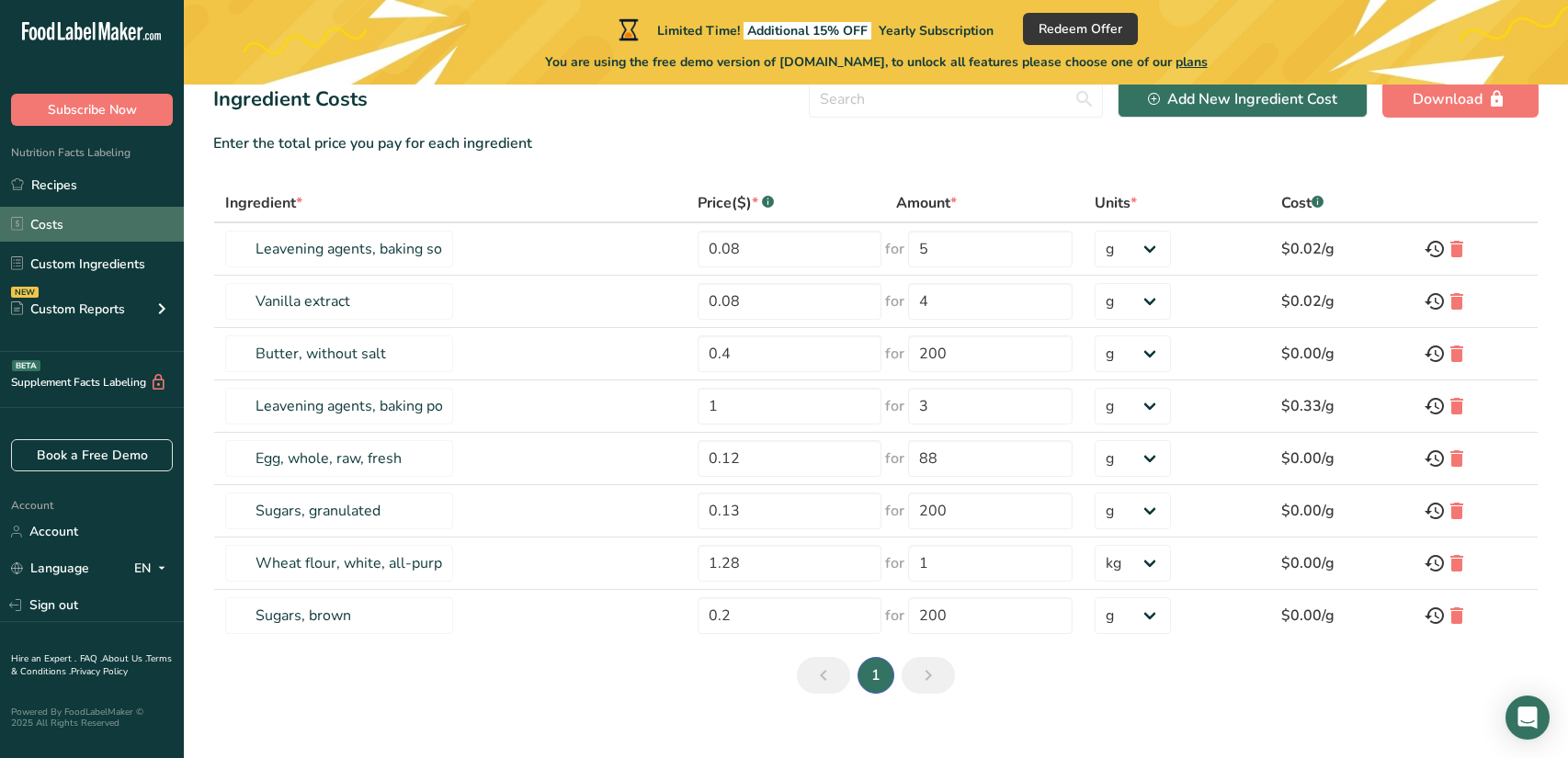
scroll to position [146, 0]
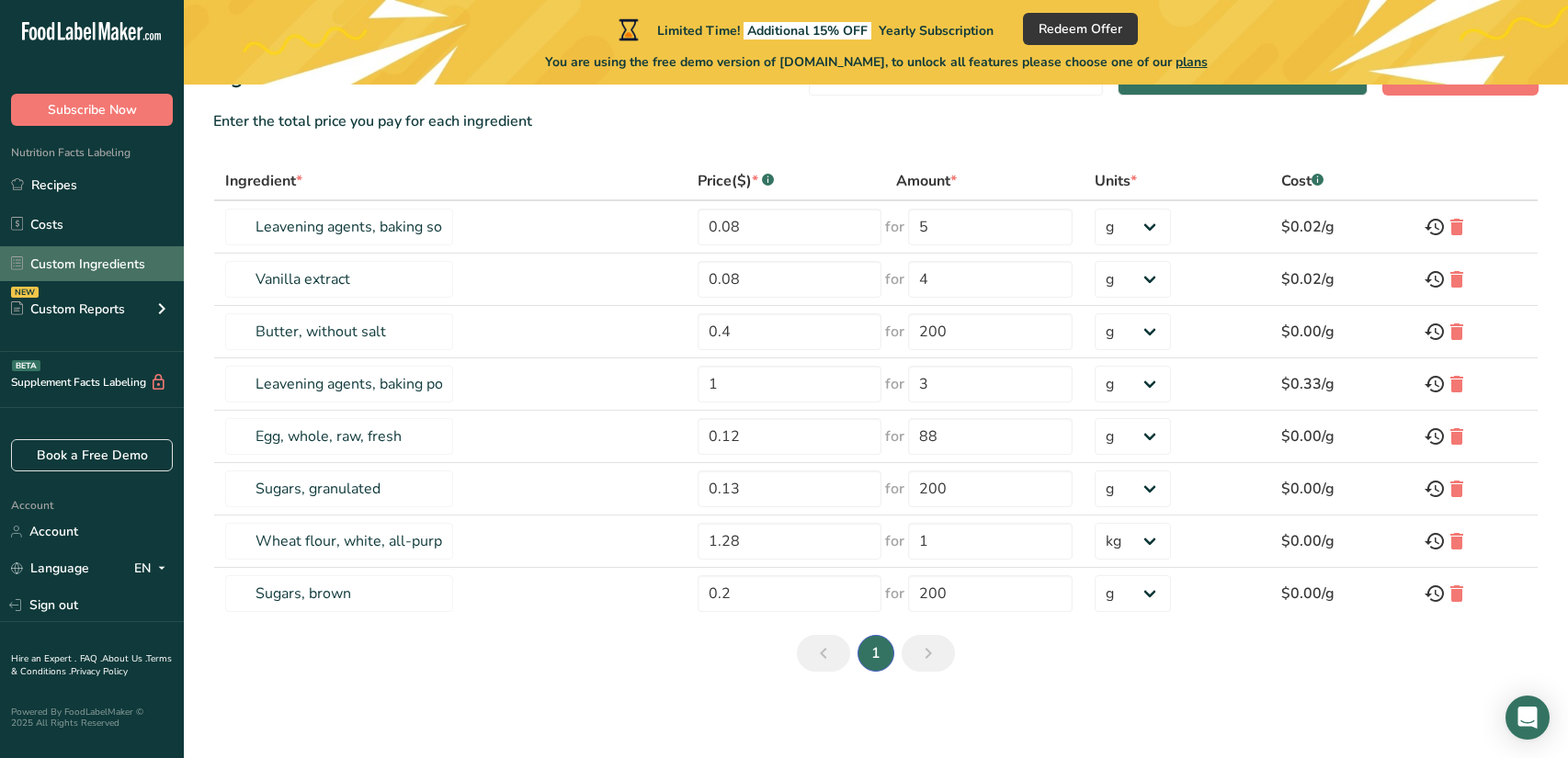
click at [54, 260] on link "Custom Ingredients" at bounding box center [92, 263] width 184 height 35
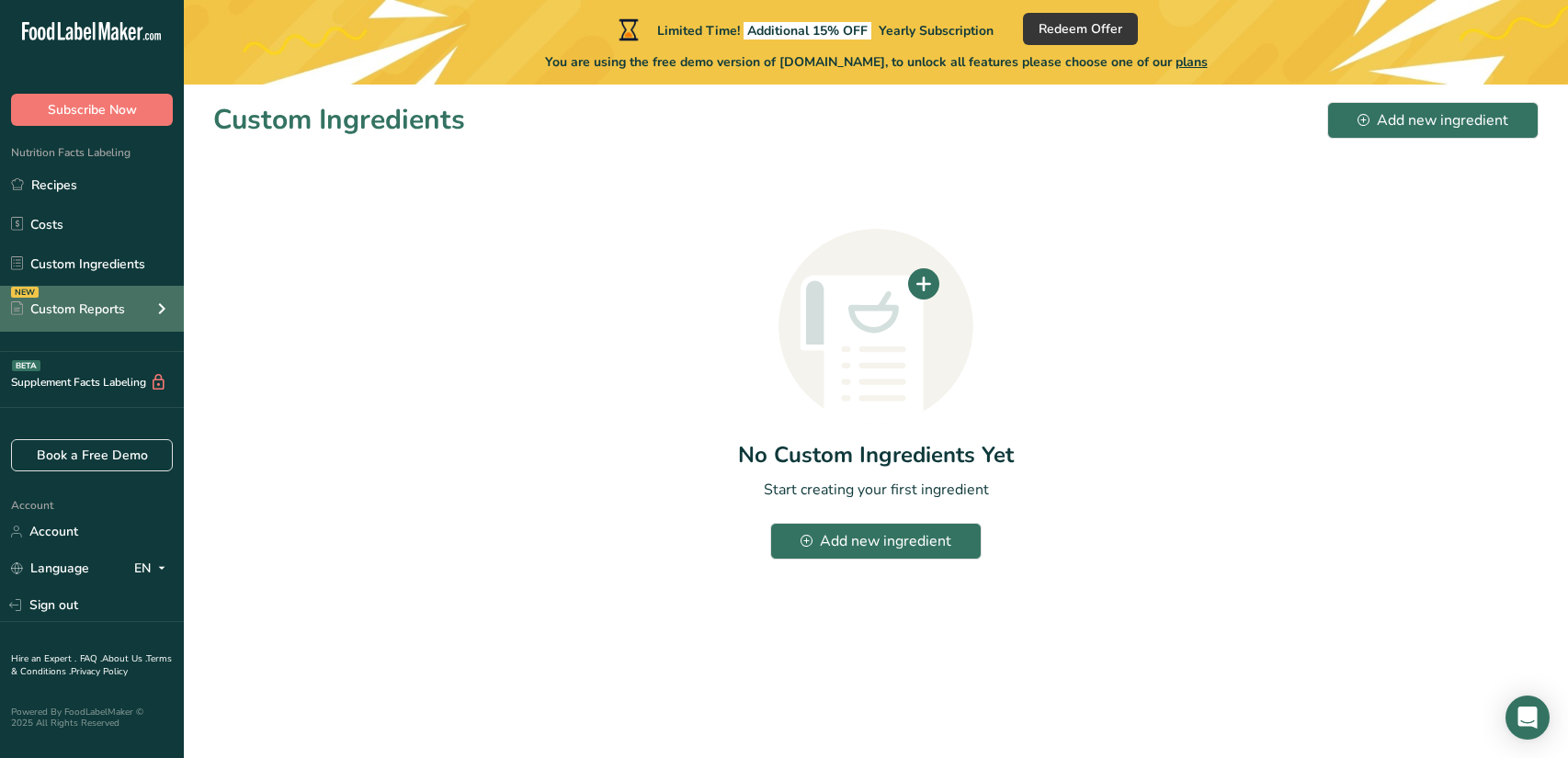
click at [61, 311] on div "Custom Reports" at bounding box center [68, 309] width 114 height 19
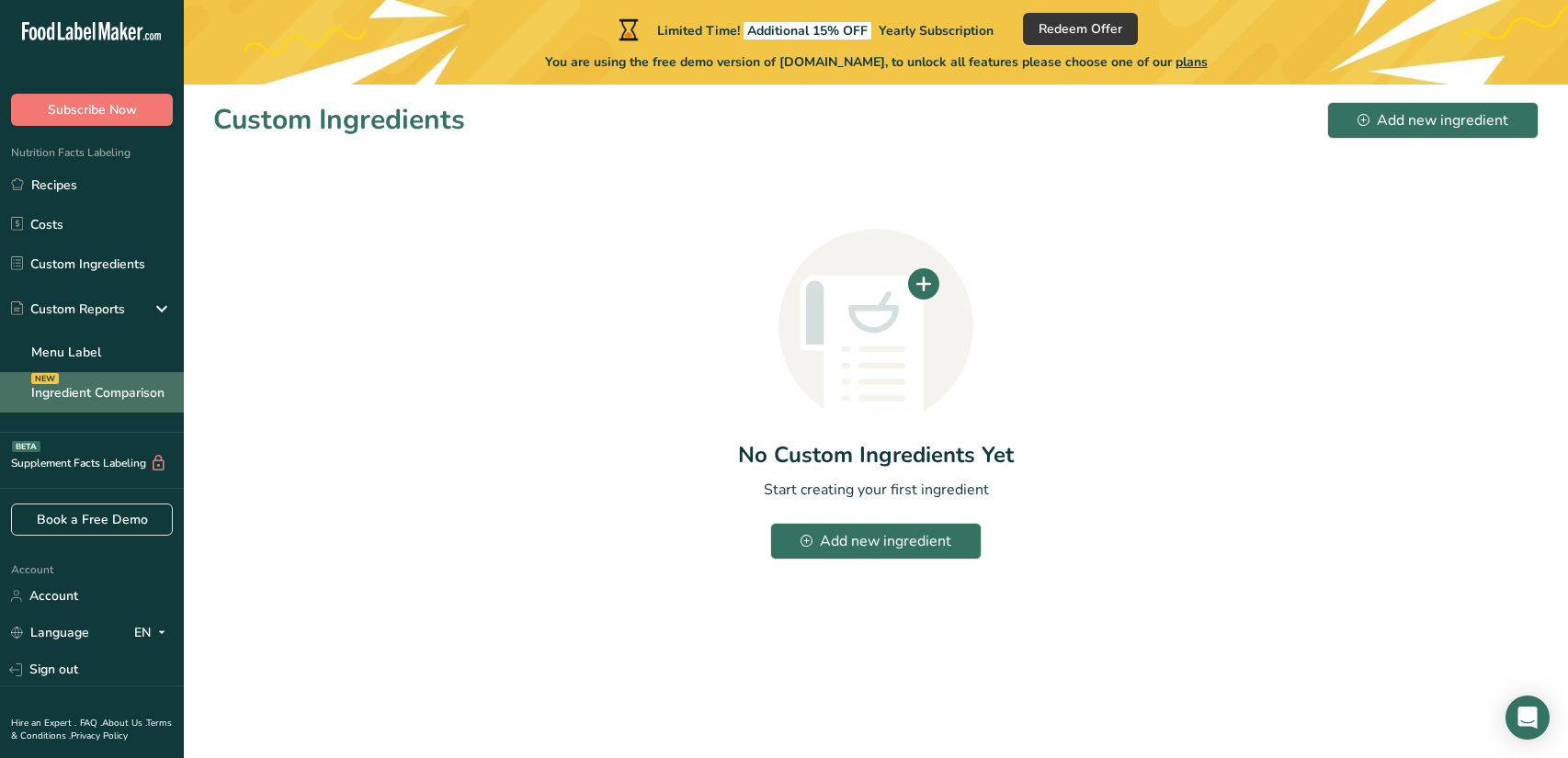
click at [92, 389] on link "Ingredient Comparison NEW" at bounding box center [92, 392] width 184 height 41
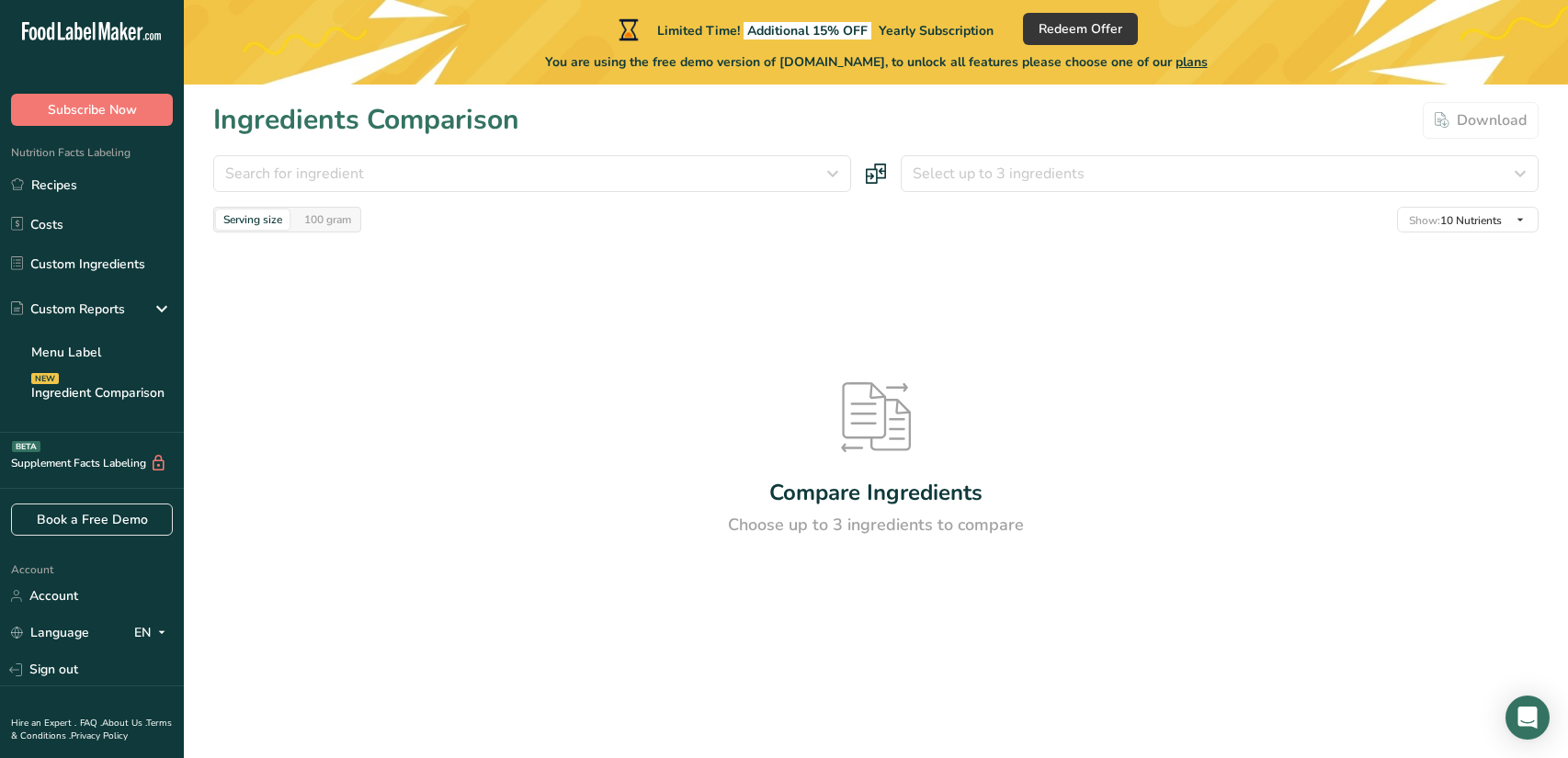
click at [1206, 370] on div "Compare Ingredients Choose up to 3 ingredients to compare" at bounding box center [876, 460] width 1325 height 455
